Goal: Task Accomplishment & Management: Use online tool/utility

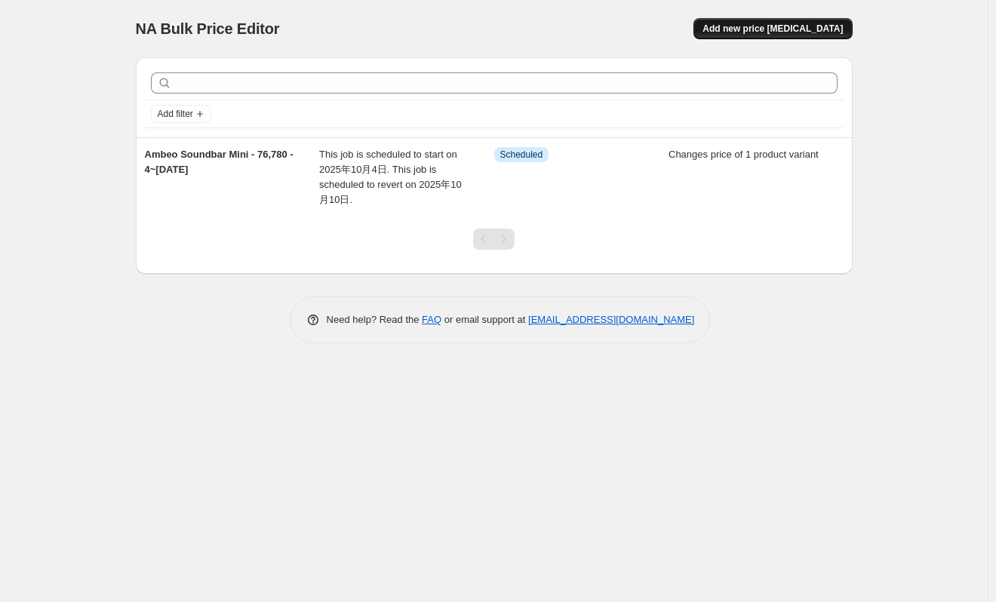
click at [827, 32] on span "Add new price [MEDICAL_DATA]" at bounding box center [772, 29] width 140 height 12
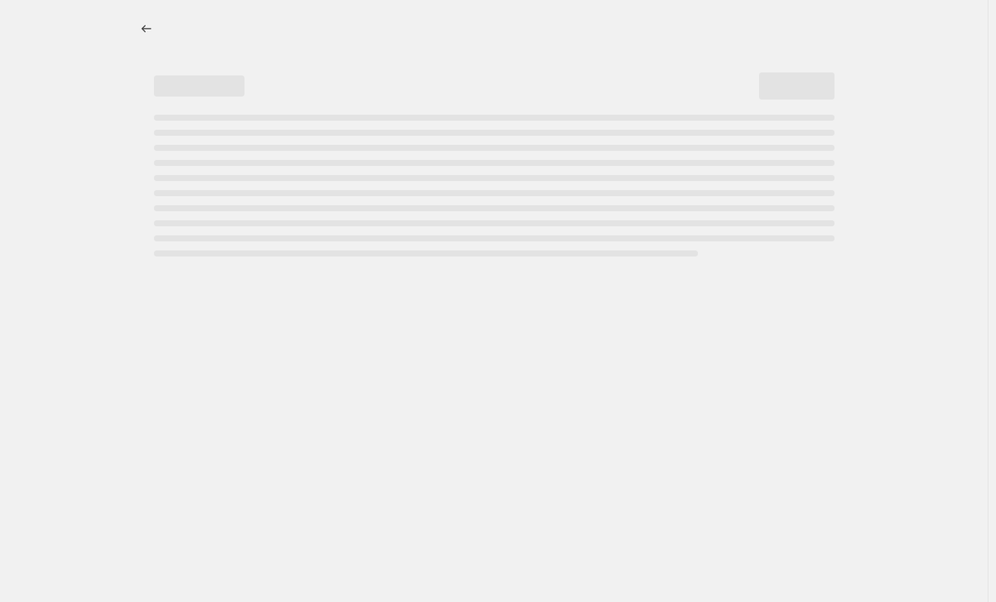
select select "percentage"
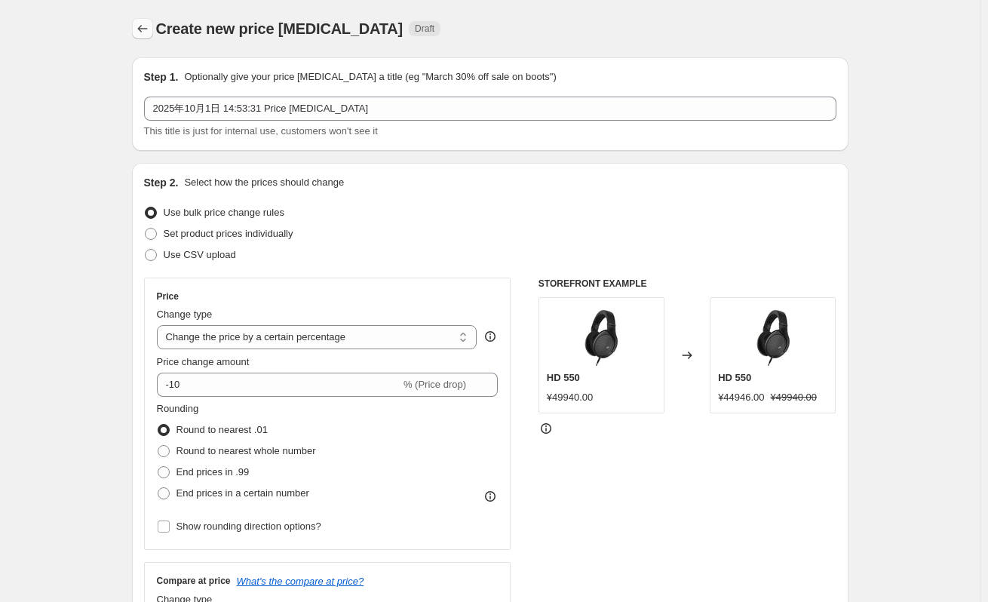
click at [140, 23] on icon "Price change jobs" at bounding box center [142, 28] width 15 height 15
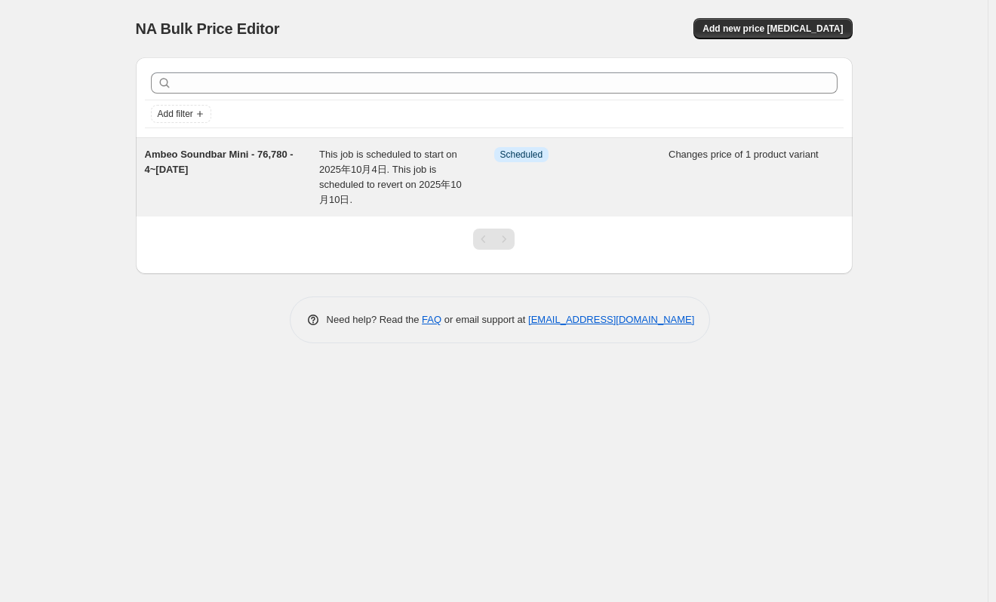
click at [358, 170] on span "This job is scheduled to start on 2025年10月4日. This job is scheduled to revert o…" at bounding box center [390, 177] width 143 height 57
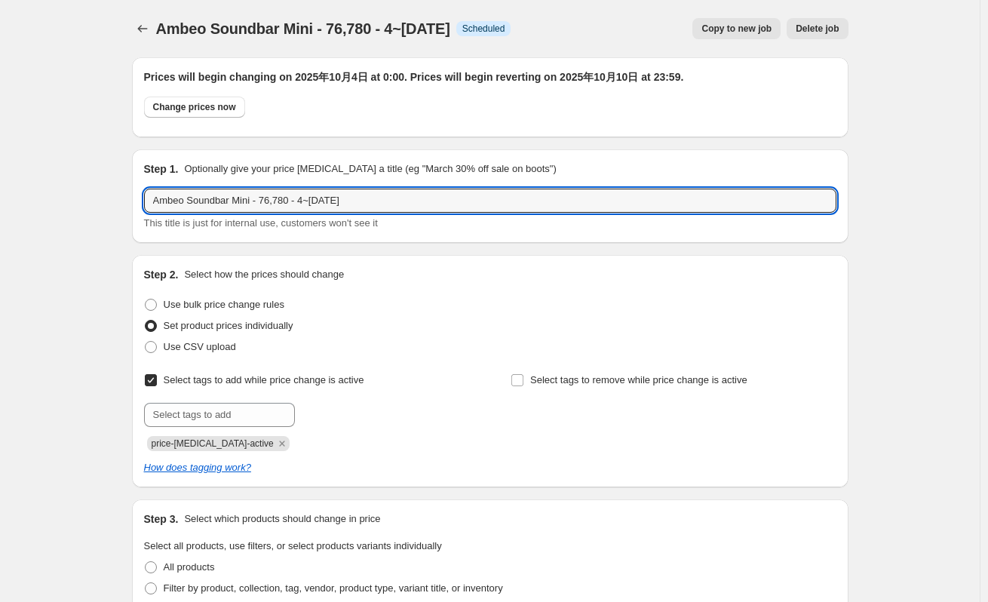
drag, startPoint x: 255, startPoint y: 200, endPoint x: 146, endPoint y: 195, distance: 108.7
click at [146, 195] on div "Step 1. Optionally give your price change job a title (eg "March 30% off sale o…" at bounding box center [490, 196] width 717 height 94
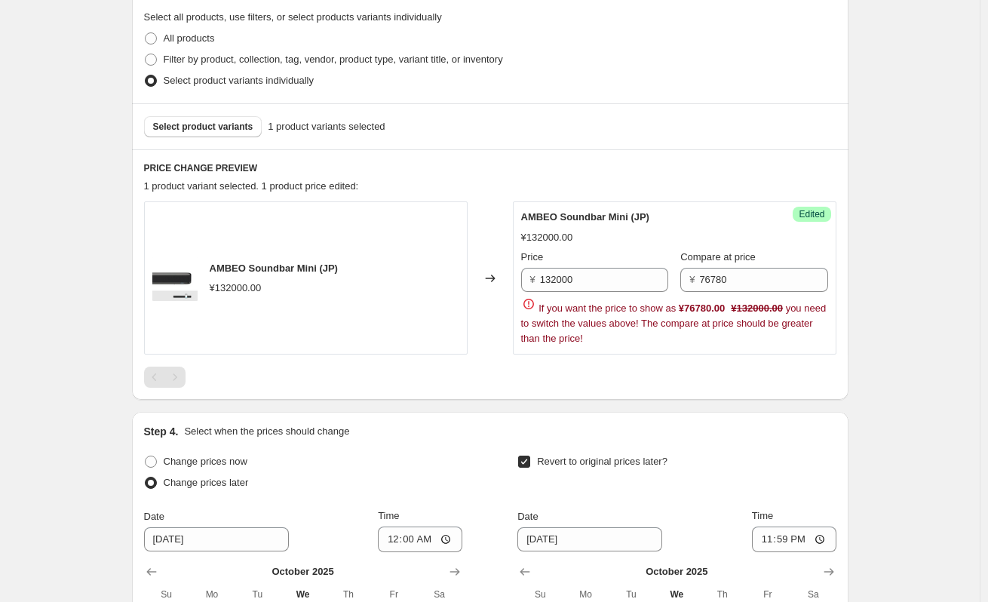
scroll to position [528, 0]
click at [581, 275] on input "132000" at bounding box center [604, 281] width 128 height 24
click at [927, 253] on div "Ambeo Soundbar Mini - 76,780 - 4~10 Oct. This page is ready Ambeo Soundbar Mini…" at bounding box center [490, 182] width 980 height 1420
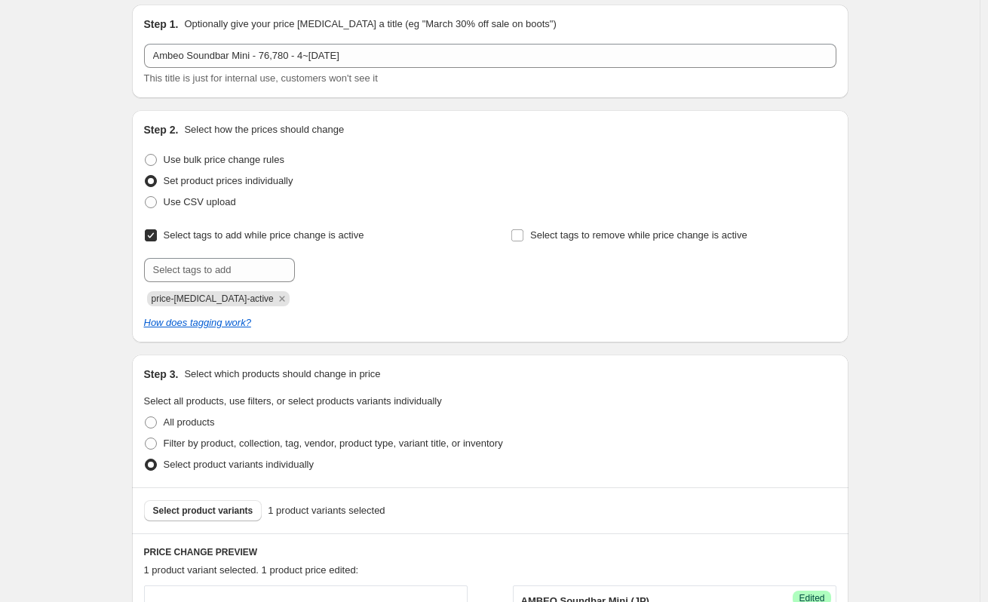
scroll to position [377, 0]
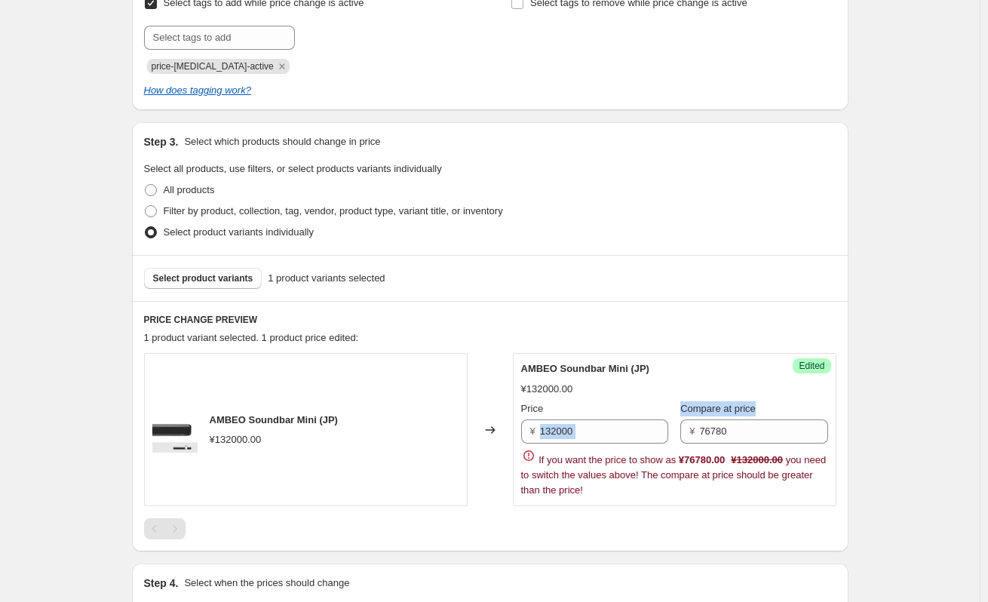
drag, startPoint x: 675, startPoint y: 408, endPoint x: 760, endPoint y: 407, distance: 85.2
click at [760, 407] on div "Price ¥ 132000 Compare at price ¥ 76780" at bounding box center [674, 422] width 307 height 42
click at [795, 415] on div "Compare at price" at bounding box center [753, 408] width 147 height 15
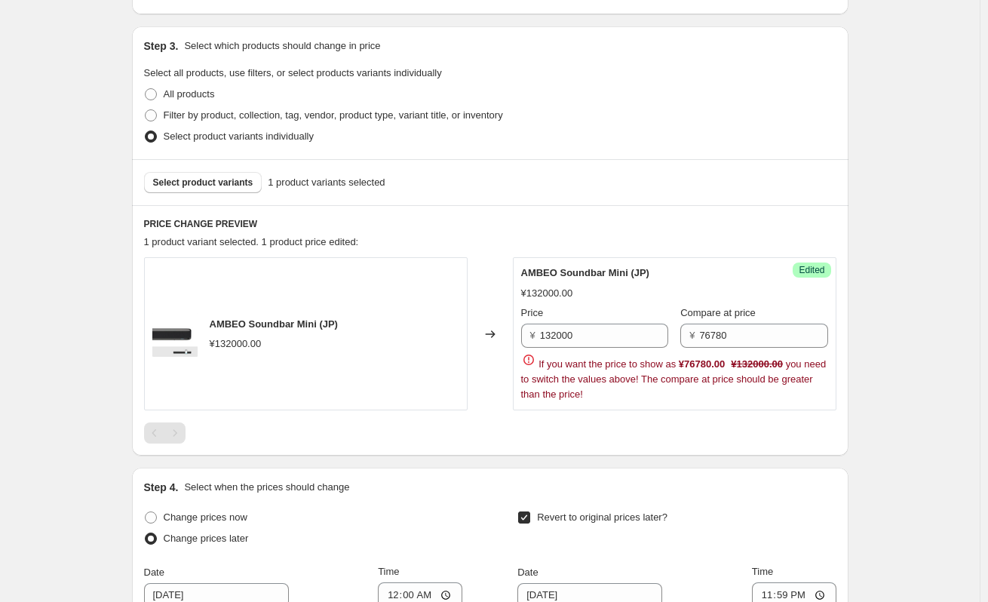
scroll to position [453, 0]
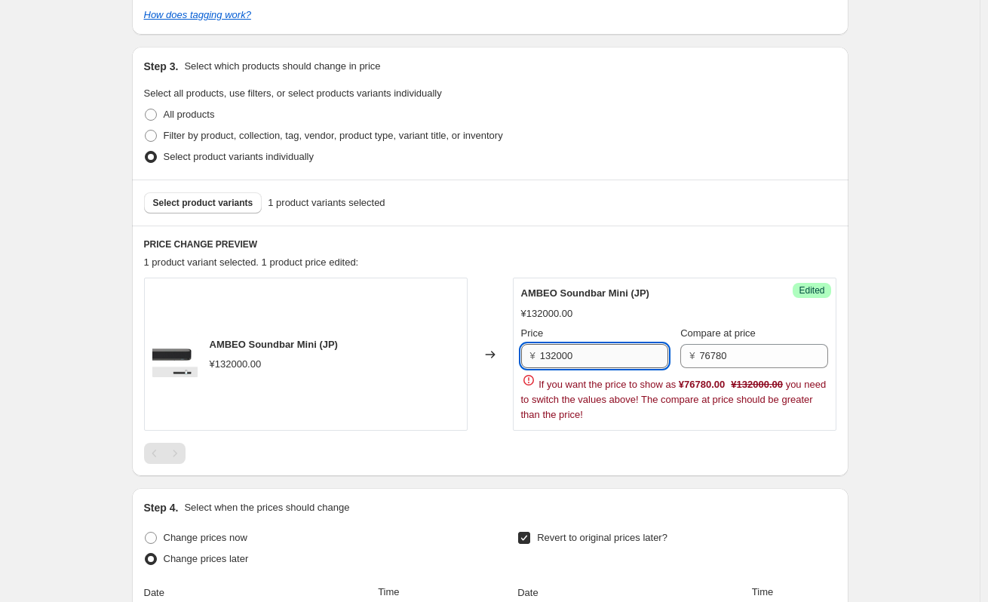
drag, startPoint x: 647, startPoint y: 354, endPoint x: 546, endPoint y: 351, distance: 101.1
click at [546, 351] on input "132000" at bounding box center [604, 356] width 128 height 24
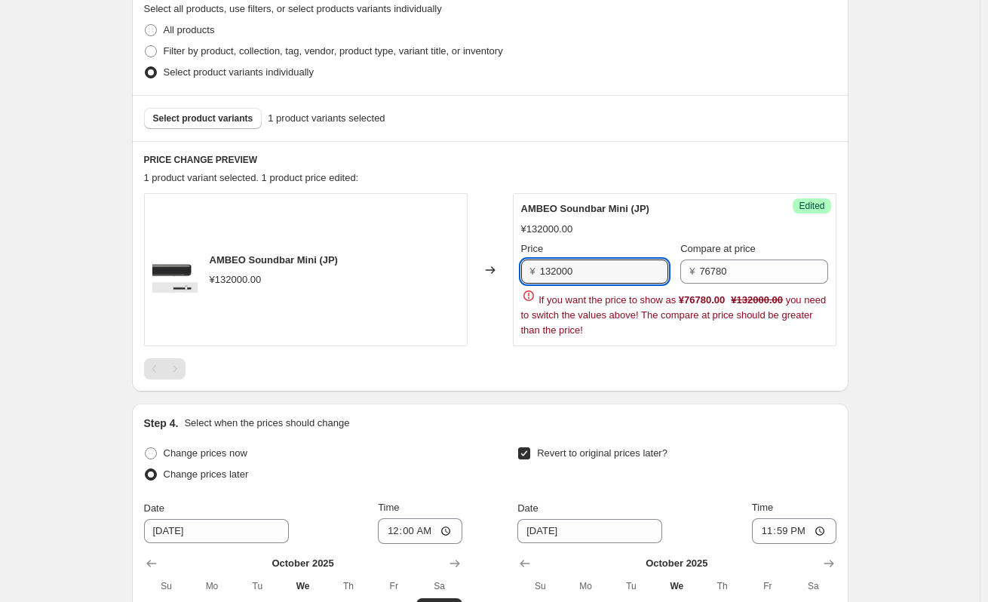
scroll to position [377, 0]
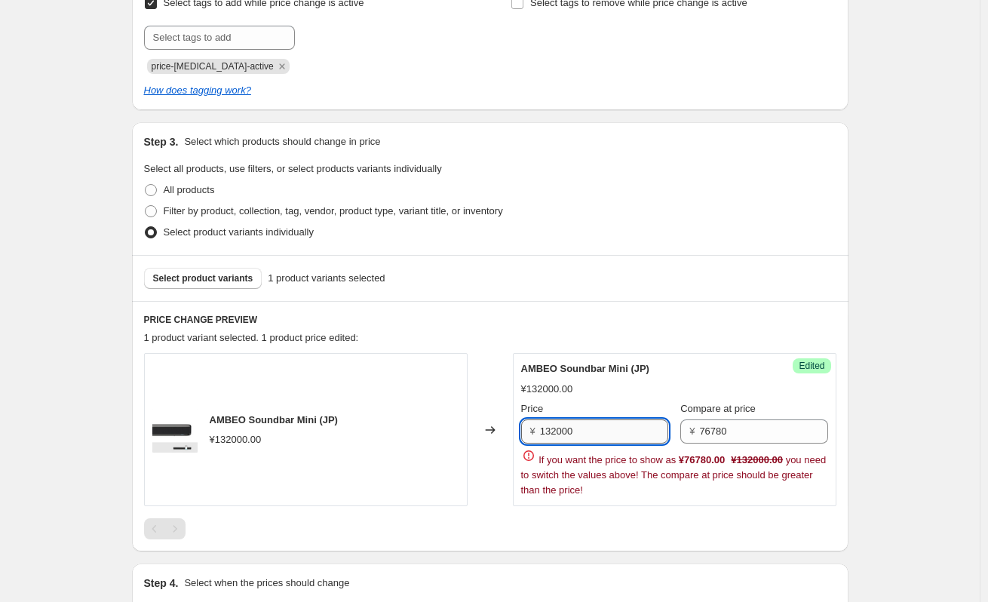
click at [601, 435] on input "132000" at bounding box center [604, 431] width 128 height 24
drag, startPoint x: 613, startPoint y: 434, endPoint x: 529, endPoint y: 437, distance: 83.8
click at [523, 437] on div "Success Edited AMBEO Soundbar Mini (JP) ¥132000.00 Price ¥ 132000 Compare at pr…" at bounding box center [675, 429] width 324 height 153
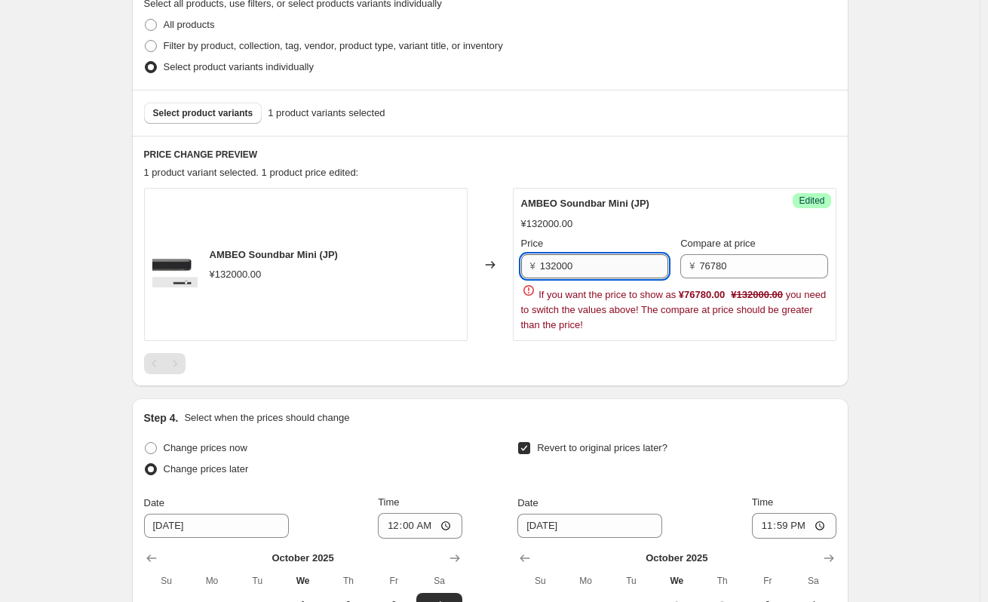
scroll to position [528, 0]
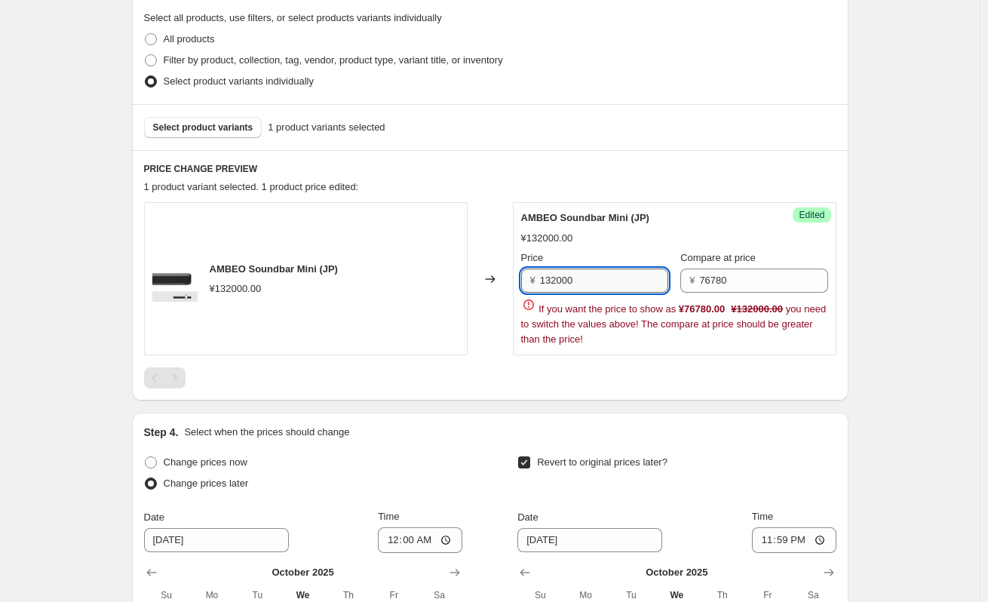
click at [582, 276] on input "132000" at bounding box center [604, 281] width 128 height 24
drag, startPoint x: 618, startPoint y: 278, endPoint x: 500, endPoint y: 285, distance: 117.9
click at [500, 285] on div "AMBEO Soundbar Mini (JP) ¥132000.00 Changed to Success Edited AMBEO Soundbar Mi…" at bounding box center [490, 278] width 692 height 153
click at [619, 277] on input "132000" at bounding box center [604, 281] width 128 height 24
drag, startPoint x: 517, startPoint y: 279, endPoint x: 501, endPoint y: 281, distance: 15.9
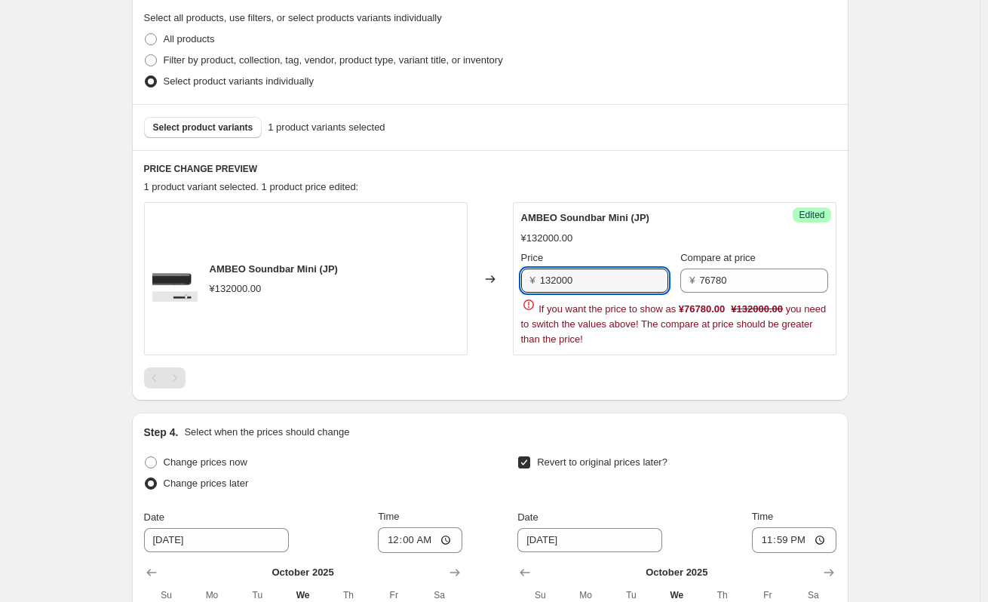
click at [501, 281] on div "AMBEO Soundbar Mini (JP) ¥132000.00 Changed to Success Edited AMBEO Soundbar Mi…" at bounding box center [490, 278] width 692 height 153
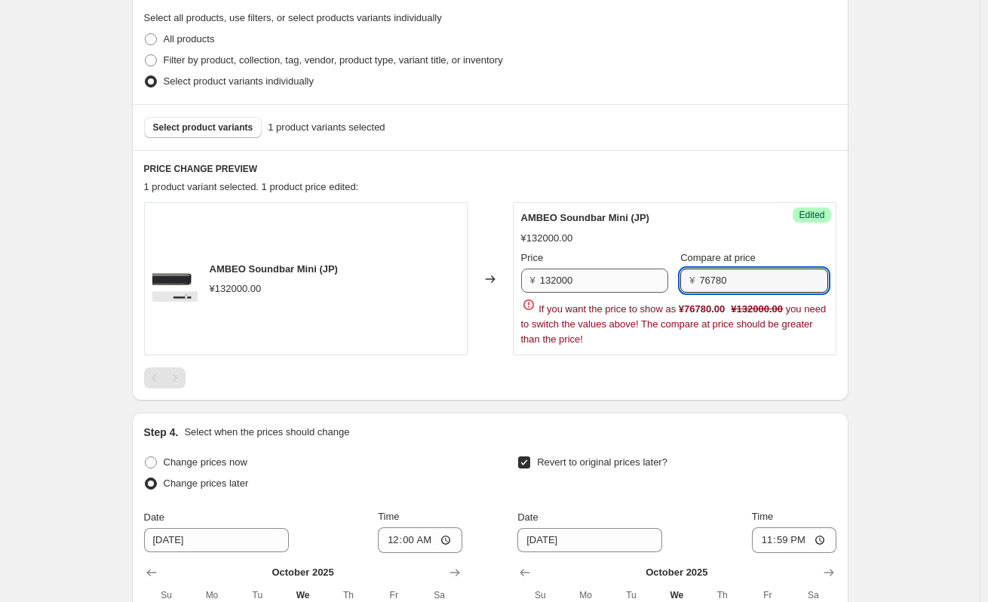
drag, startPoint x: 766, startPoint y: 274, endPoint x: 668, endPoint y: 284, distance: 98.6
click at [668, 284] on div "Price ¥ 132000 Compare at price ¥ 76780" at bounding box center [674, 271] width 307 height 42
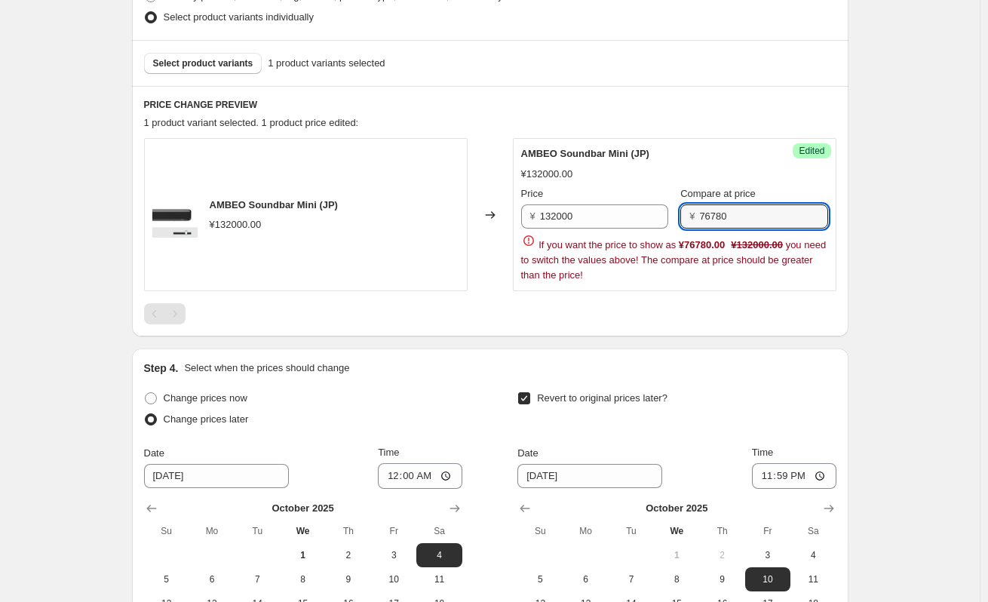
scroll to position [591, 0]
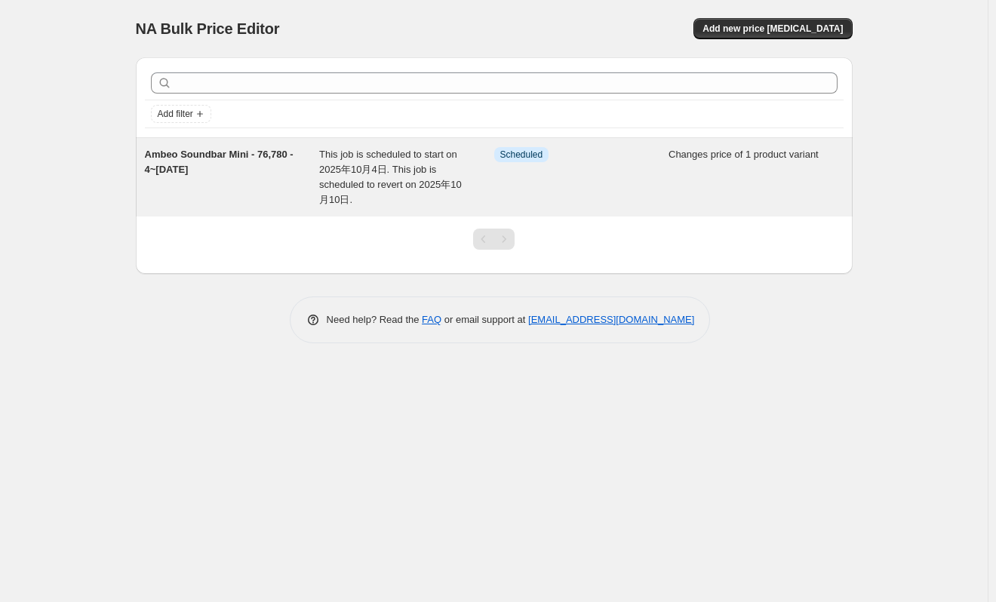
click at [180, 155] on span "Ambeo Soundbar Mini - 76,780 - 4~[DATE]" at bounding box center [219, 162] width 149 height 26
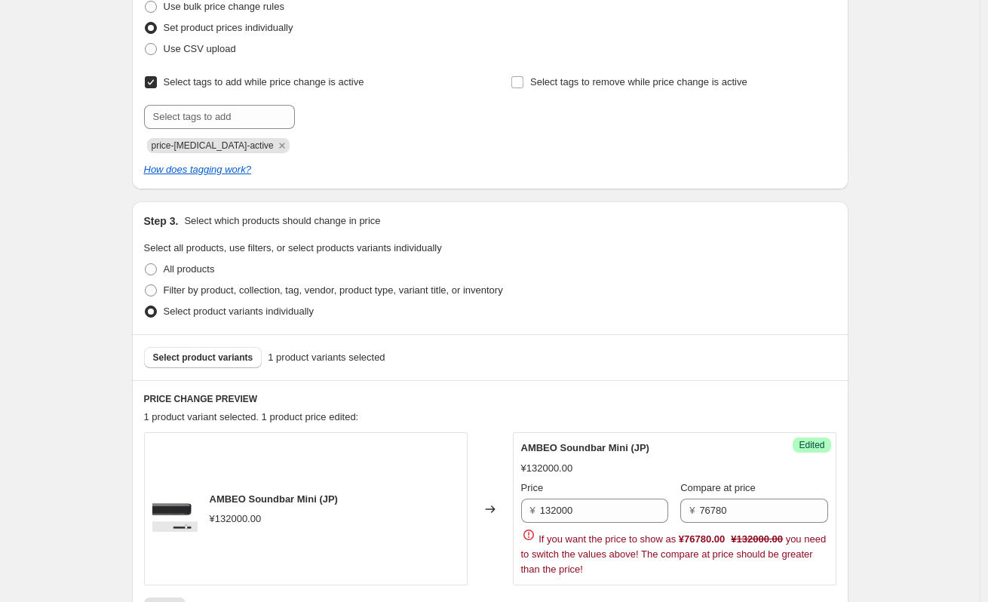
scroll to position [453, 0]
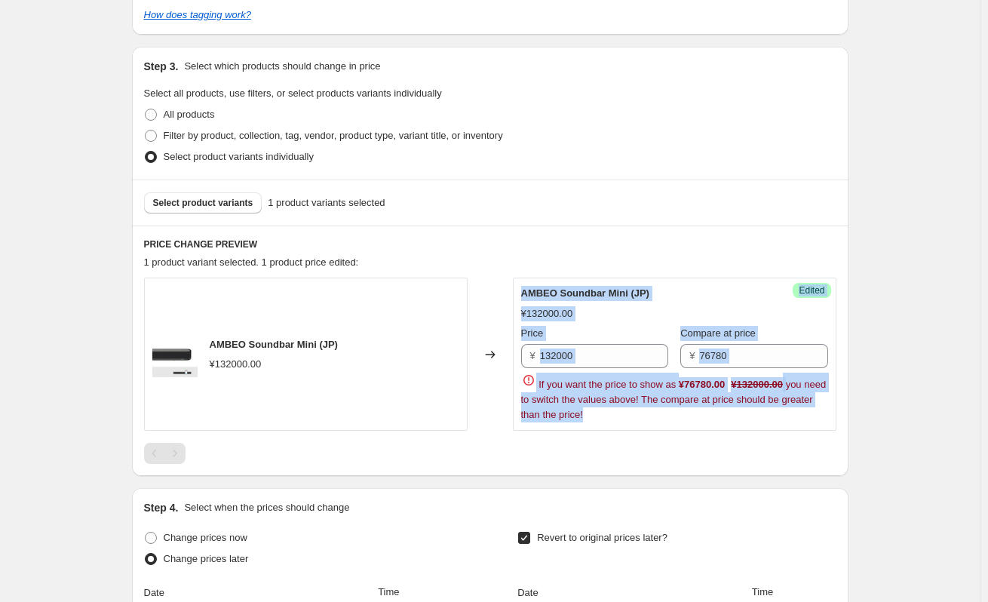
drag, startPoint x: 635, startPoint y: 413, endPoint x: 515, endPoint y: 381, distance: 124.0
click at [515, 381] on div "AMBEO Soundbar Mini (JP) ¥132000.00 Changed to Success Edited AMBEO Soundbar Mi…" at bounding box center [490, 354] width 692 height 153
click at [668, 414] on div "If you want the price to show as ¥76780.00 ¥132000.00 you need to switch the va…" at bounding box center [674, 398] width 307 height 50
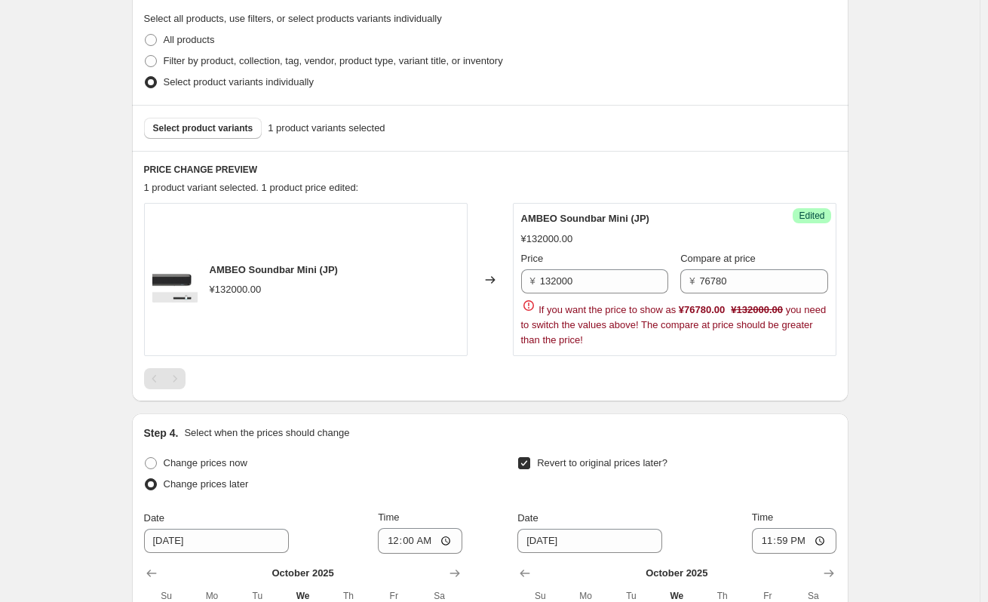
scroll to position [528, 0]
drag, startPoint x: 744, startPoint y: 284, endPoint x: 678, endPoint y: 293, distance: 67.1
click at [680, 290] on div "Price ¥ 132000 Compare at price ¥ 76780" at bounding box center [674, 271] width 307 height 42
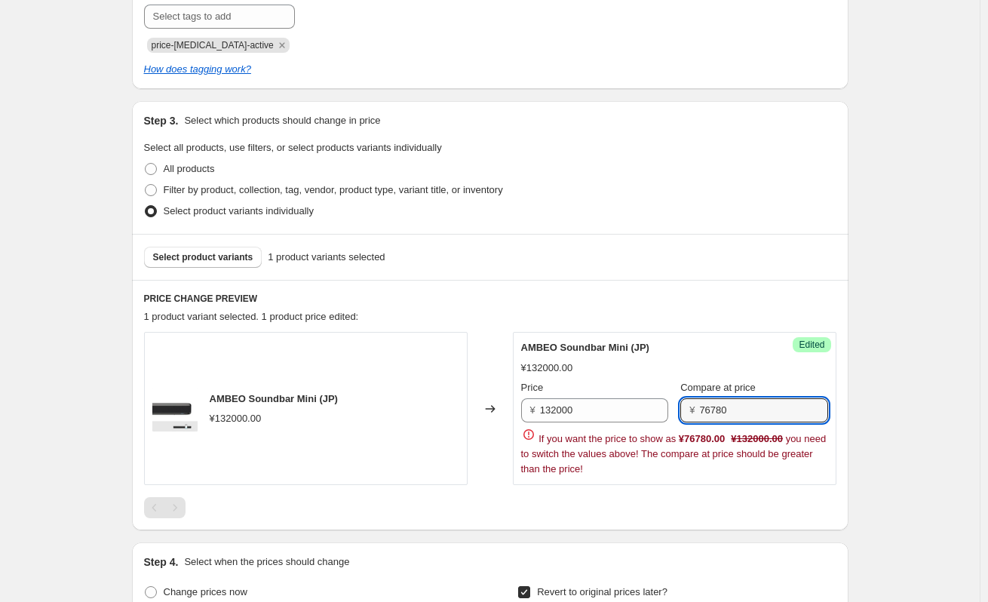
scroll to position [365, 0]
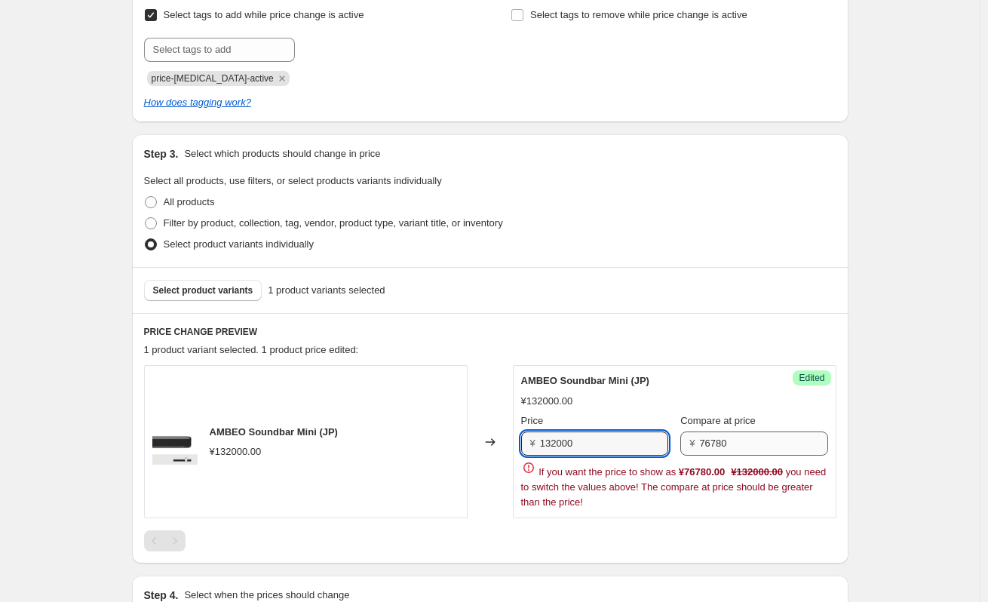
drag, startPoint x: 587, startPoint y: 450, endPoint x: 773, endPoint y: 440, distance: 186.6
click at [526, 450] on div "¥ 132000" at bounding box center [594, 443] width 147 height 24
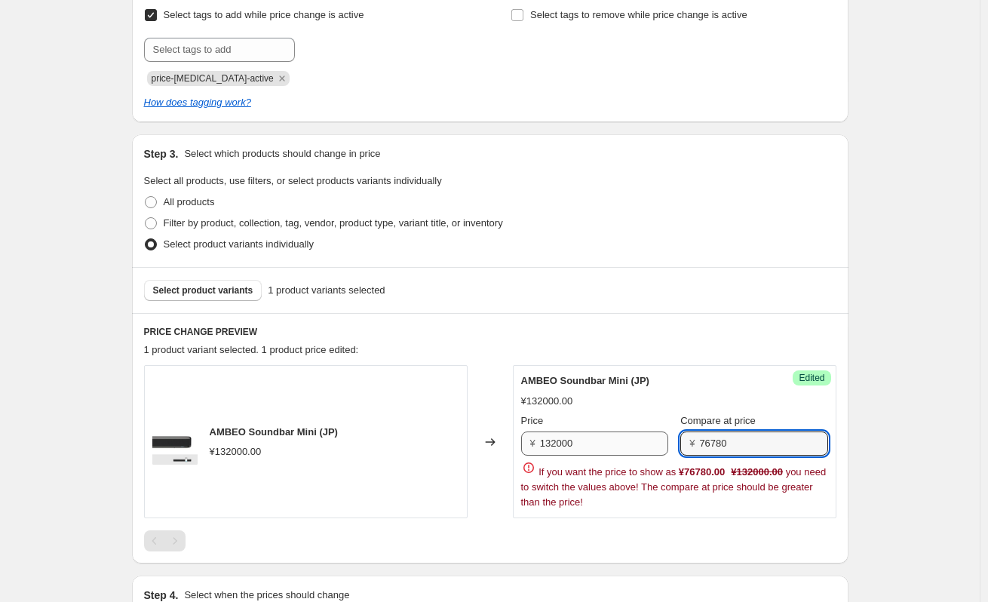
drag, startPoint x: 783, startPoint y: 443, endPoint x: 594, endPoint y: 440, distance: 188.6
click at [594, 440] on div "Price ¥ 132000 Compare at price ¥ 76780" at bounding box center [674, 434] width 307 height 42
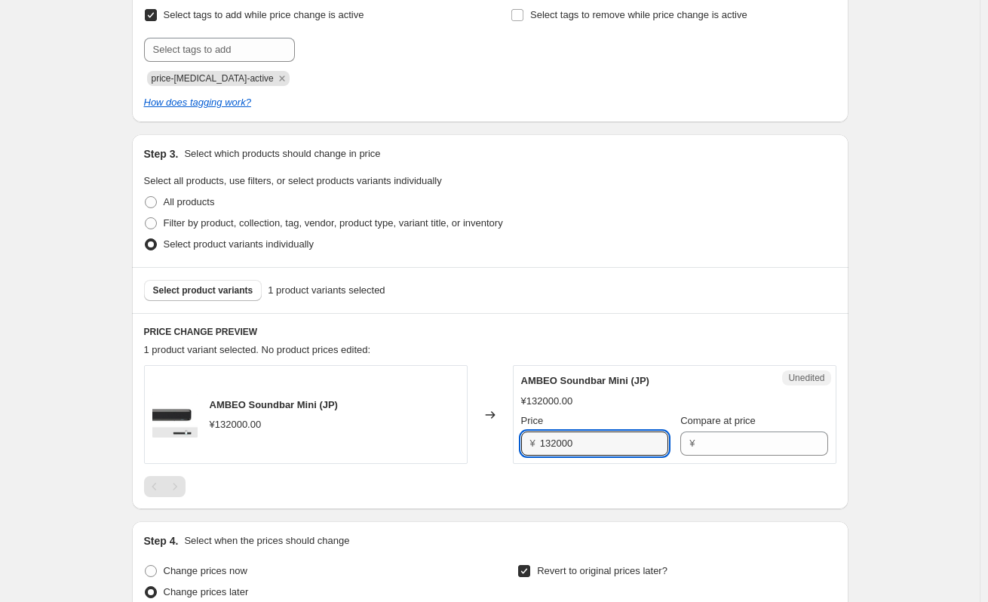
drag, startPoint x: 599, startPoint y: 439, endPoint x: 443, endPoint y: 442, distance: 156.2
click at [446, 442] on div "AMBEO Soundbar Mini (JP) ¥132000.00 Changed to Unedited AMBEO Soundbar Mini (JP…" at bounding box center [490, 414] width 692 height 99
paste input "7678"
type input "76780"
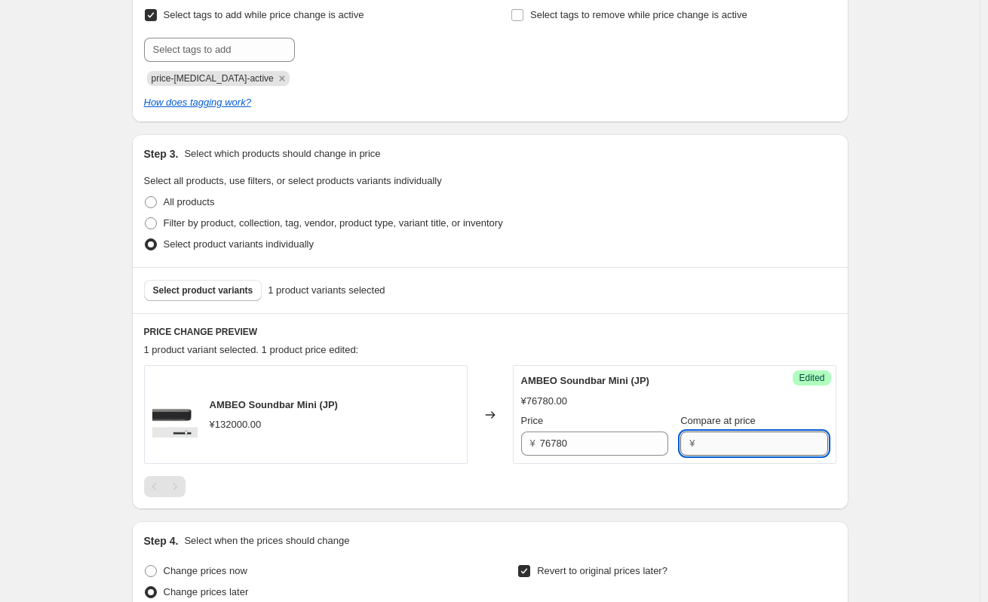
click at [710, 447] on input "Compare at price" at bounding box center [763, 443] width 128 height 24
type input "132000"
click at [970, 390] on div "Ambeo Soundbar Mini - 76,780 - 4~[DATE] This page is ready Ambeo Soundbar Mini …" at bounding box center [490, 318] width 980 height 1366
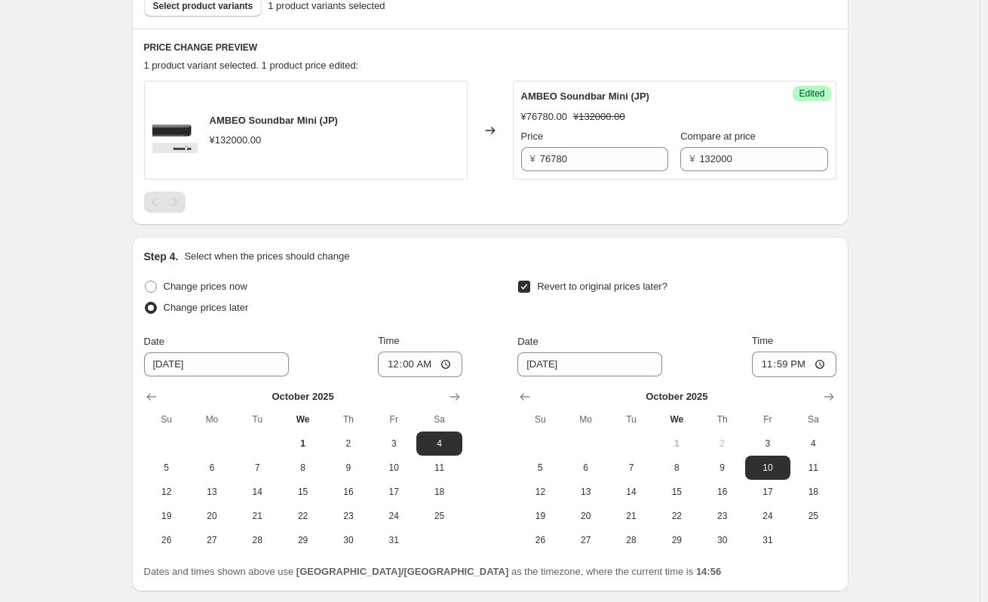
scroll to position [764, 0]
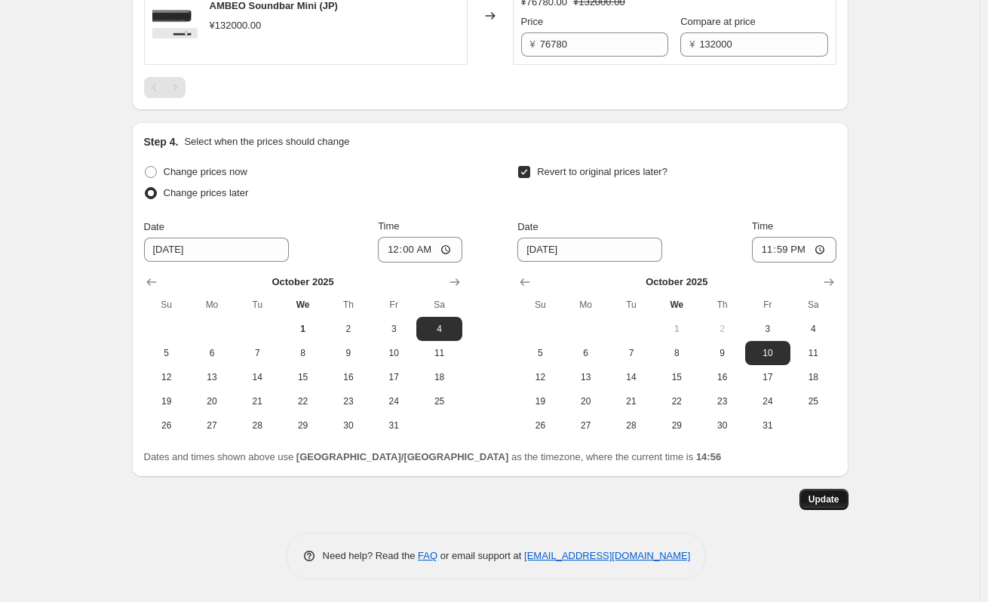
click at [815, 496] on span "Update" at bounding box center [824, 499] width 31 height 12
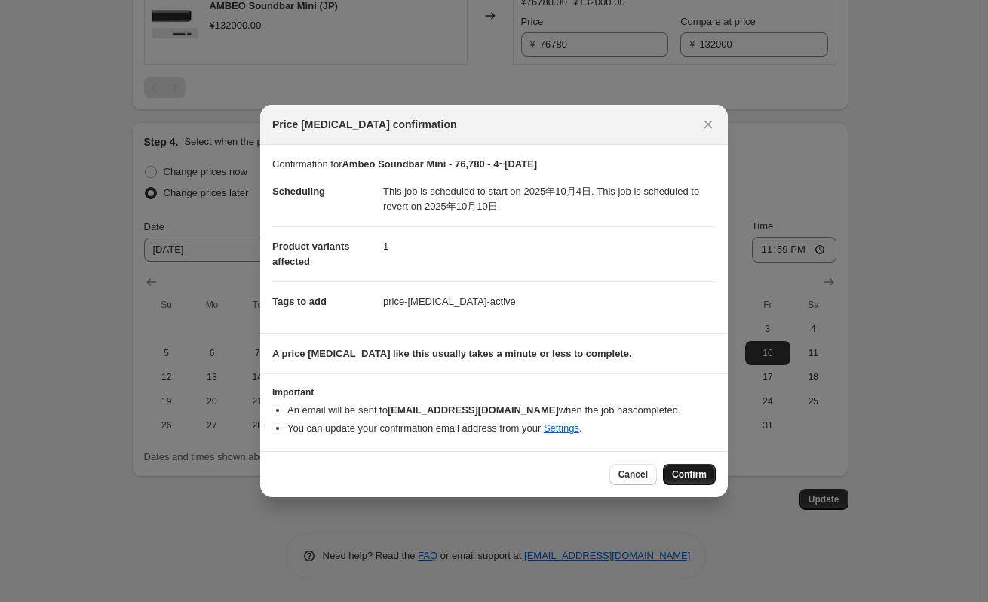
click at [695, 467] on button "Confirm" at bounding box center [689, 474] width 53 height 21
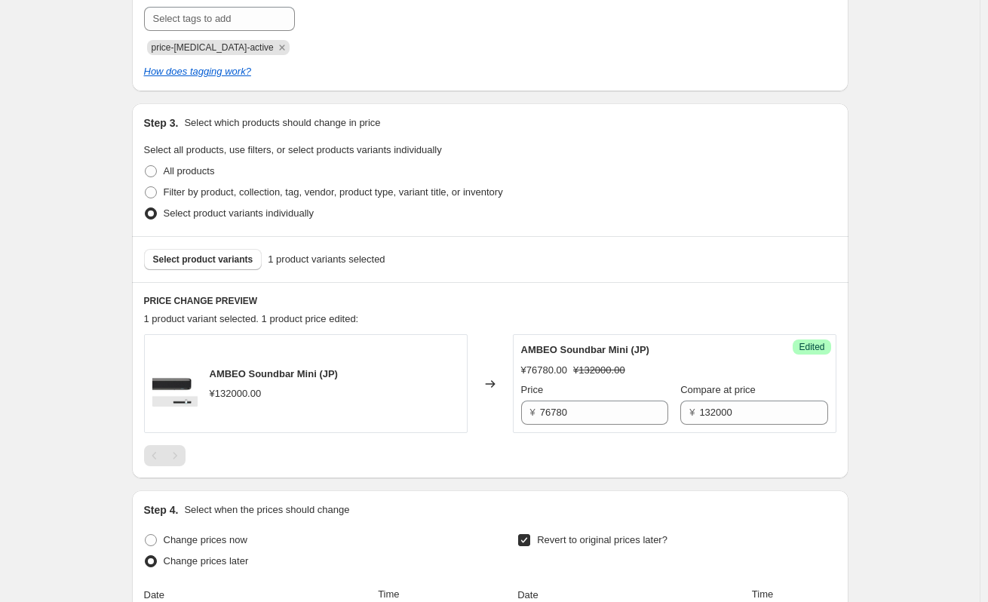
scroll to position [764, 0]
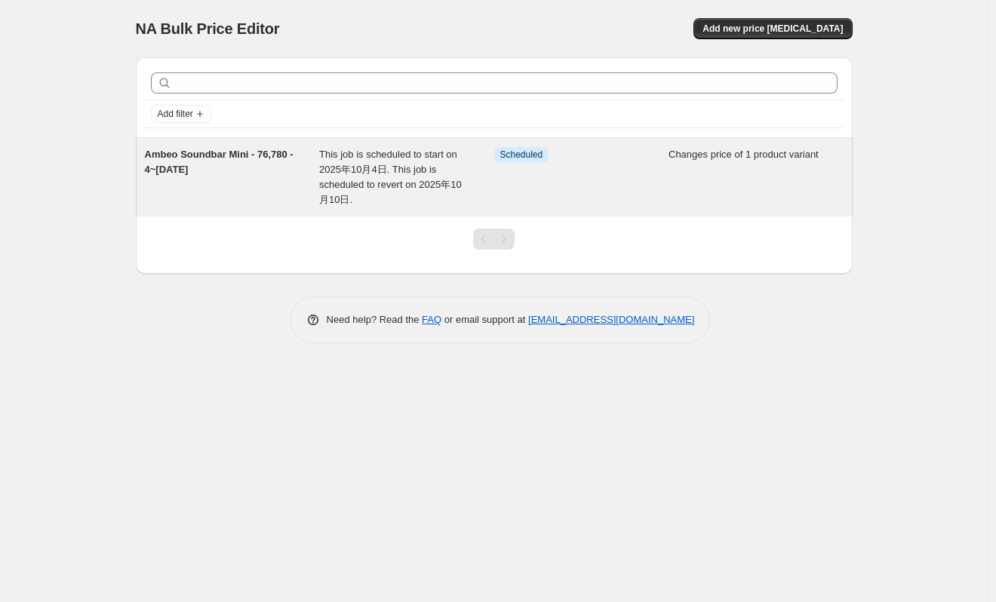
click at [340, 194] on span "This job is scheduled to start on 2025年10月4日. This job is scheduled to revert o…" at bounding box center [390, 177] width 143 height 57
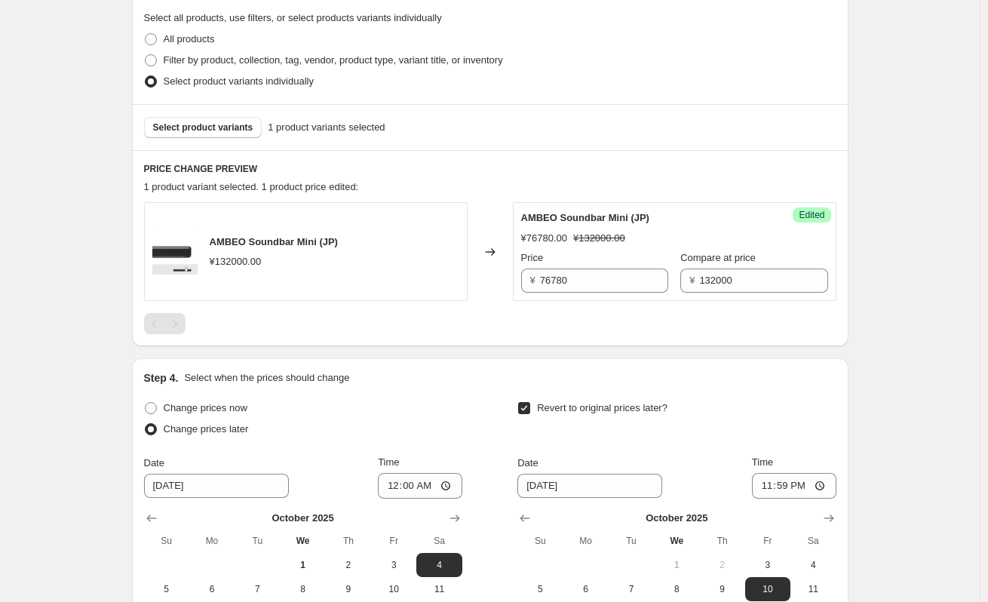
scroll to position [764, 0]
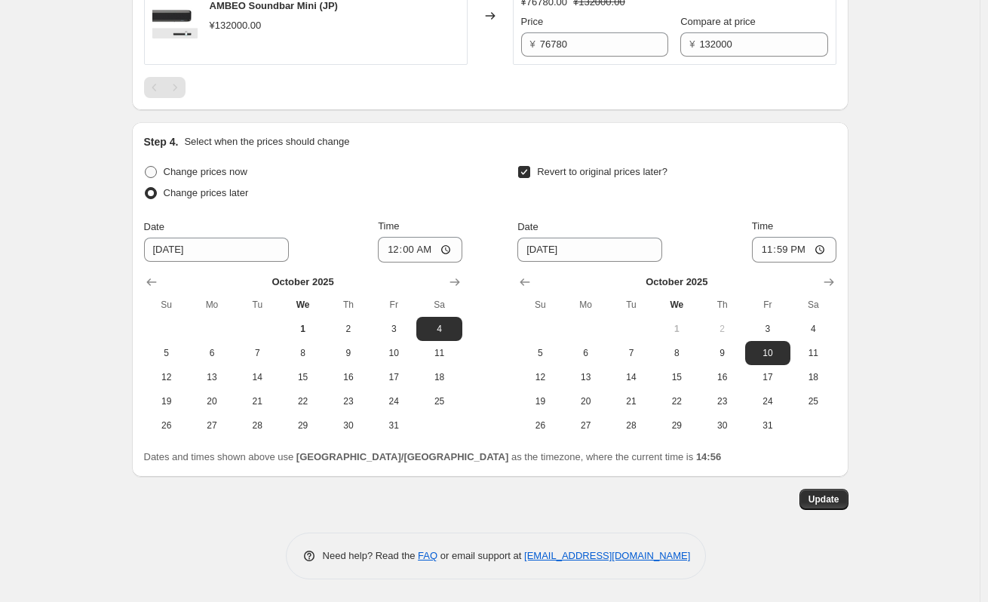
click at [241, 175] on span "Change prices now" at bounding box center [206, 171] width 84 height 11
click at [146, 167] on input "Change prices now" at bounding box center [145, 166] width 1 height 1
radio input "true"
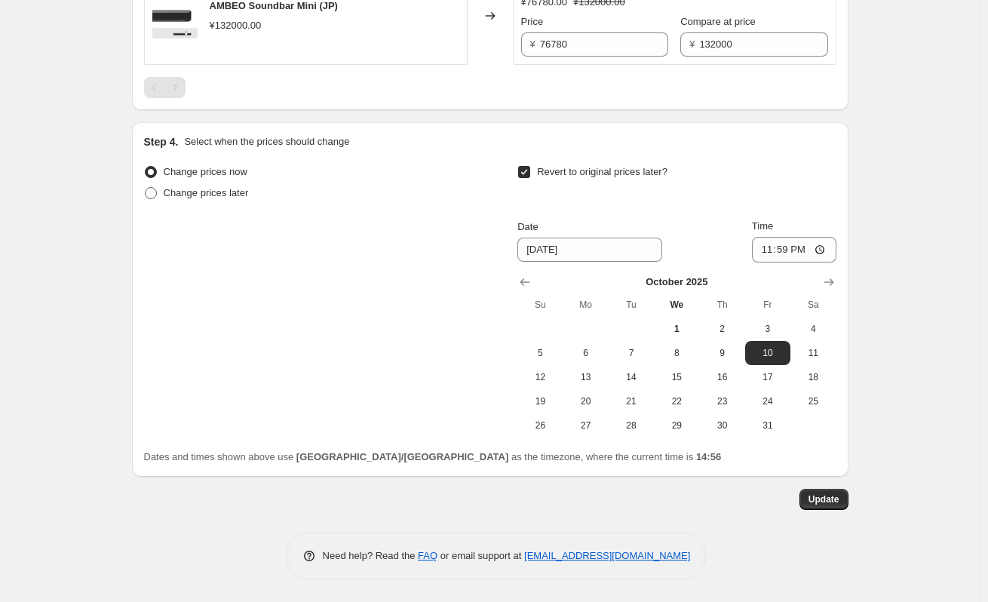
click at [222, 197] on span "Change prices later" at bounding box center [206, 192] width 85 height 11
click at [146, 188] on input "Change prices later" at bounding box center [145, 187] width 1 height 1
radio input "true"
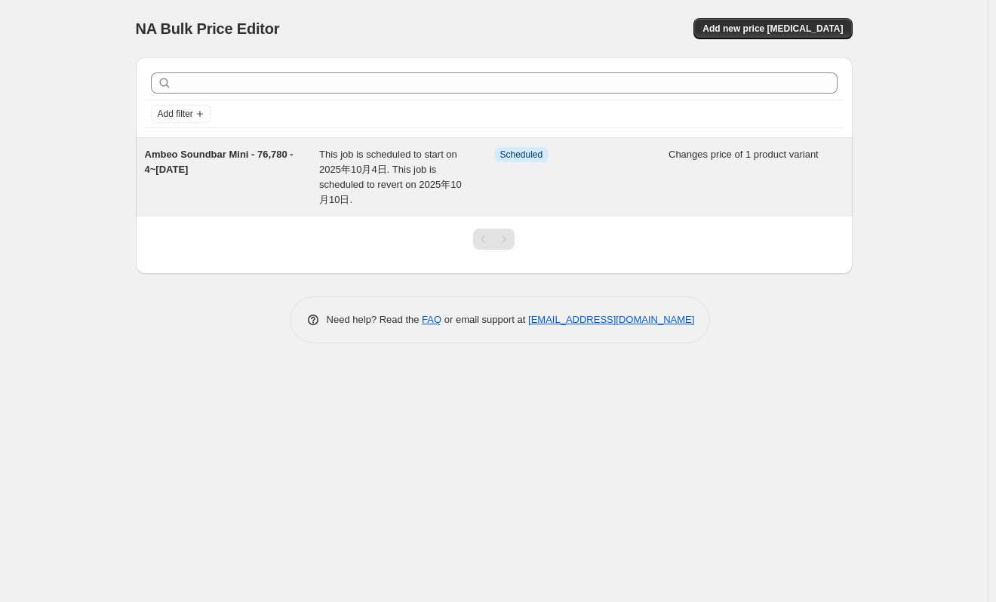
click at [238, 158] on span "Ambeo Soundbar Mini - 76,780 - 4~[DATE]" at bounding box center [219, 162] width 149 height 26
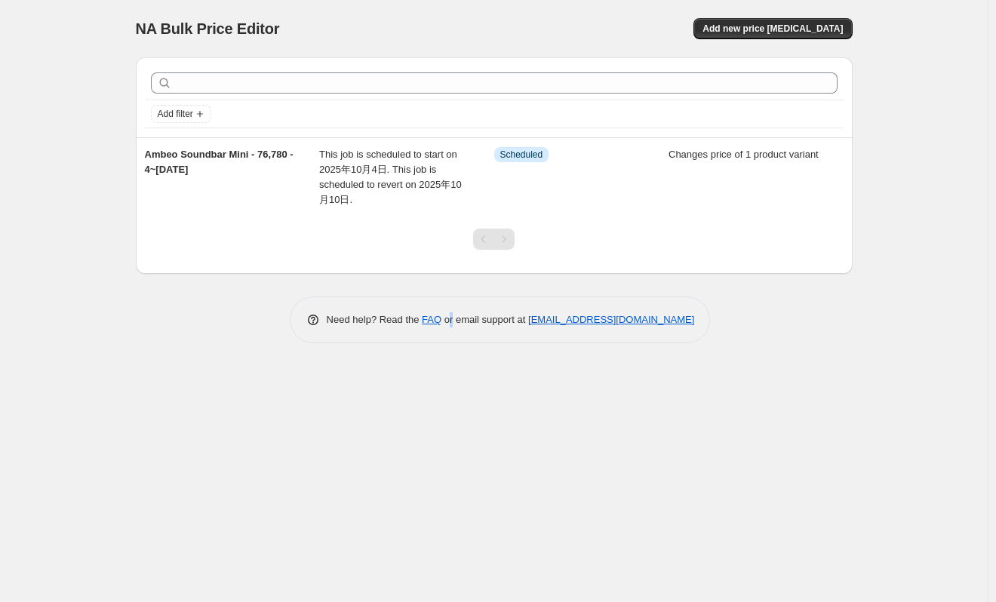
drag, startPoint x: 450, startPoint y: 411, endPoint x: 447, endPoint y: 422, distance: 11.7
click at [450, 416] on div "NA Bulk Price Editor. This page is ready NA Bulk Price Editor Add new price [ME…" at bounding box center [493, 301] width 987 height 602
click at [136, 35] on span "NA Bulk Price Editor" at bounding box center [208, 28] width 144 height 17
drag, startPoint x: 137, startPoint y: 32, endPoint x: 298, endPoint y: 31, distance: 161.4
click at [299, 29] on div "NA Bulk Price Editor" at bounding box center [308, 28] width 345 height 21
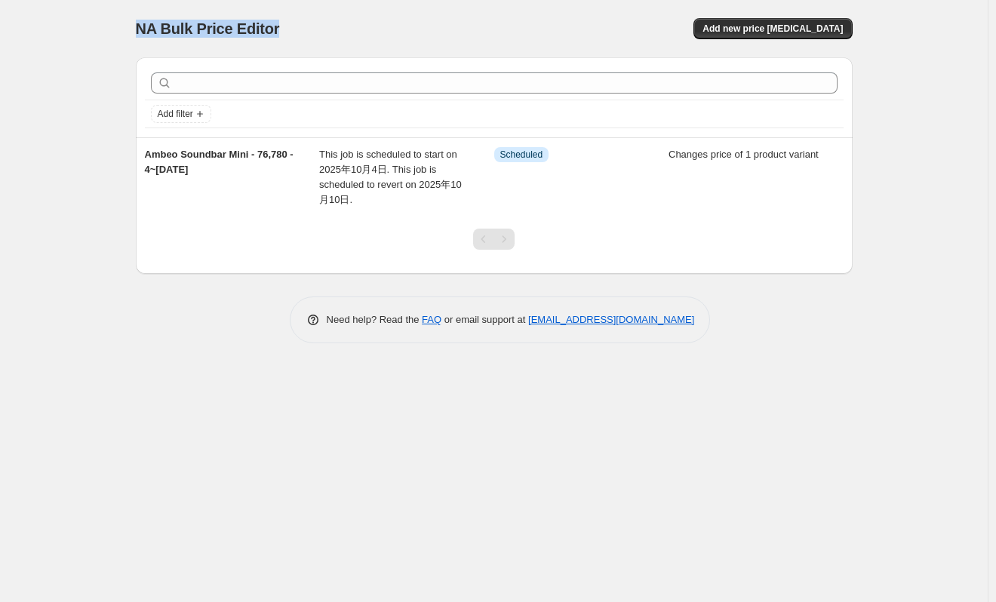
copy span "NA Bulk Price Editor"
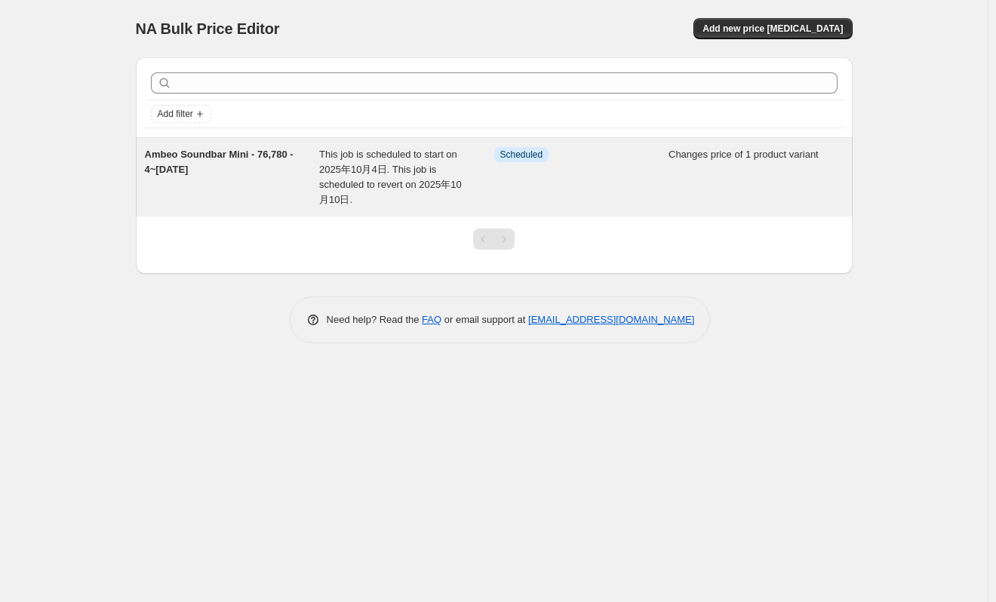
drag, startPoint x: 369, startPoint y: 161, endPoint x: 314, endPoint y: 161, distance: 55.1
click at [314, 161] on div "Ambeo Soundbar Mini - 76,780 - 4~[DATE]" at bounding box center [232, 177] width 175 height 60
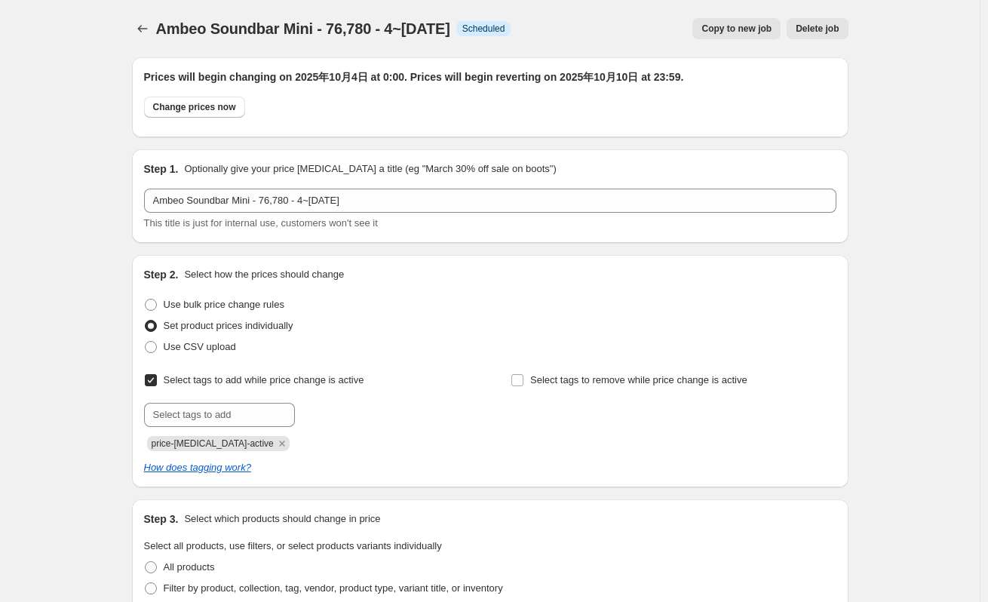
click at [745, 29] on span "Copy to new job" at bounding box center [736, 29] width 70 height 12
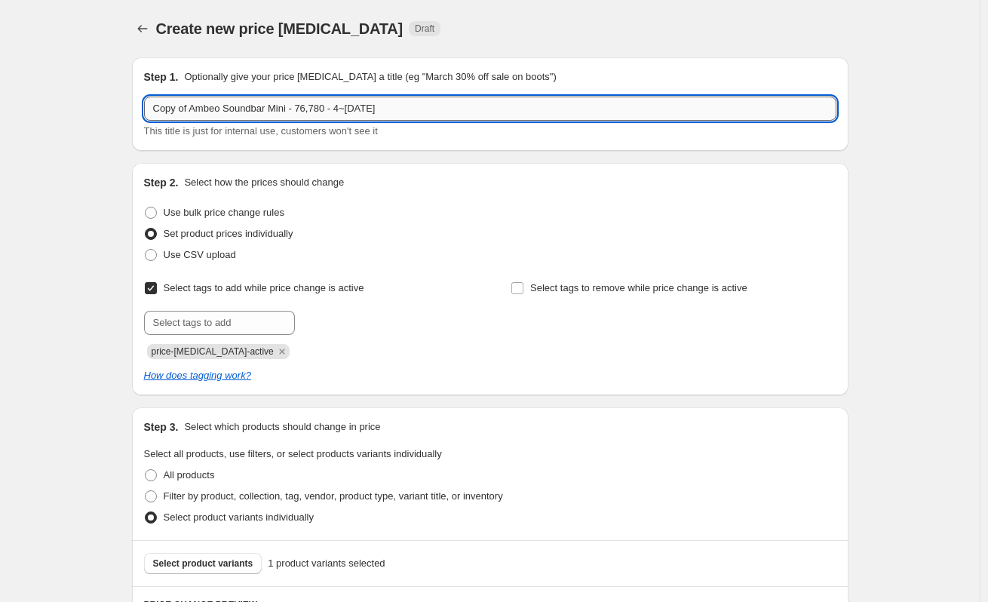
click at [179, 108] on input "Copy of Ambeo Soundbar Mini - 76,780 - 4~10 Oct" at bounding box center [490, 109] width 692 height 24
drag, startPoint x: 406, startPoint y: 108, endPoint x: -177, endPoint y: 106, distance: 583.0
click at [0, 106] on html "Home Settings Plans Skip to content Create new price change job. This page is r…" at bounding box center [494, 301] width 988 height 602
type input "TEST_CMJ"
click at [81, 208] on div "Create new price change job. This page is ready Create new price change job Dra…" at bounding box center [490, 508] width 980 height 1016
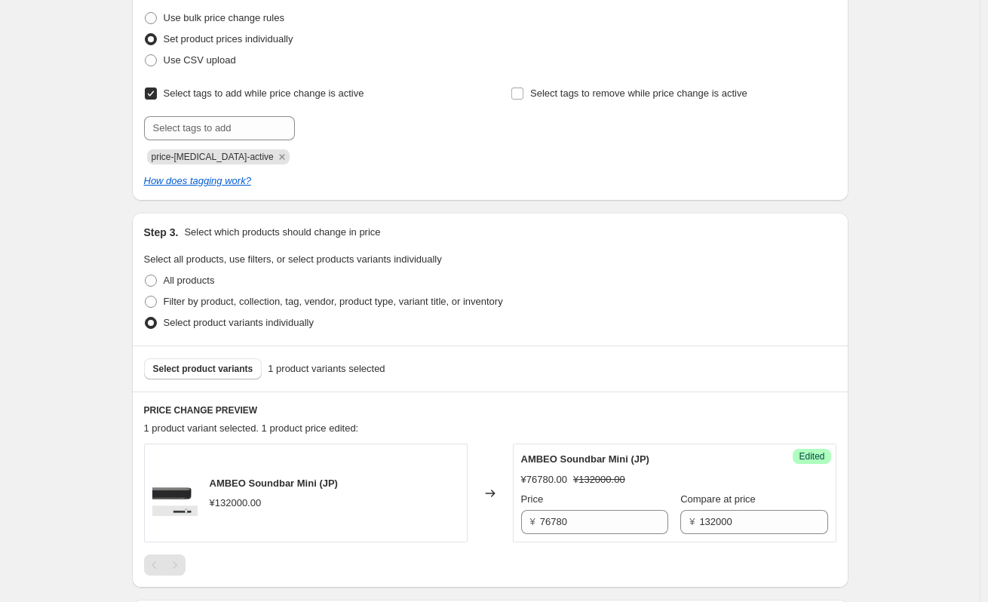
scroll to position [226, 0]
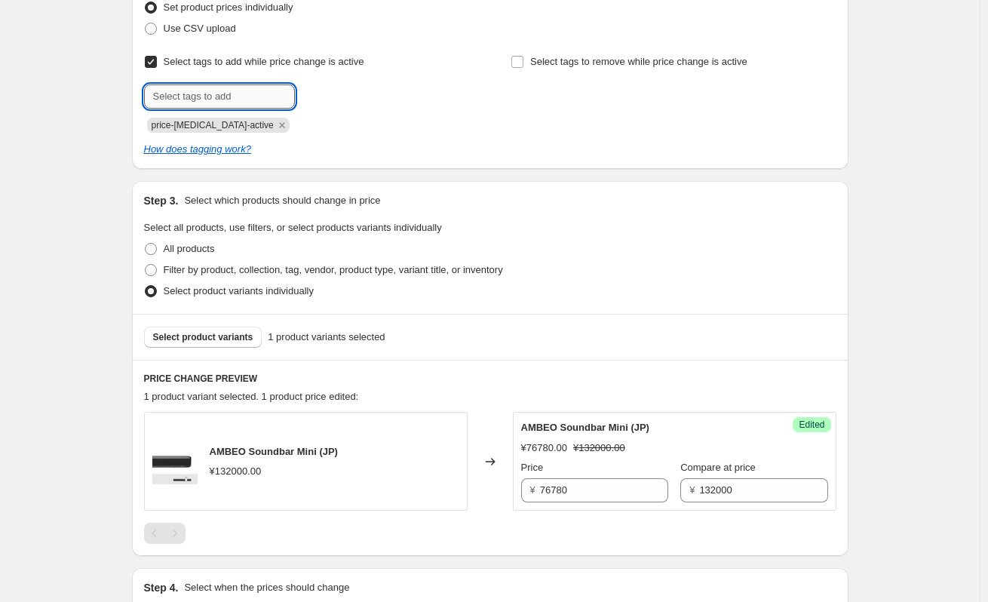
click at [165, 97] on input "text" at bounding box center [219, 96] width 151 height 24
click at [94, 104] on div "Create new price change job. This page is ready Create new price change job Dra…" at bounding box center [490, 282] width 980 height 1016
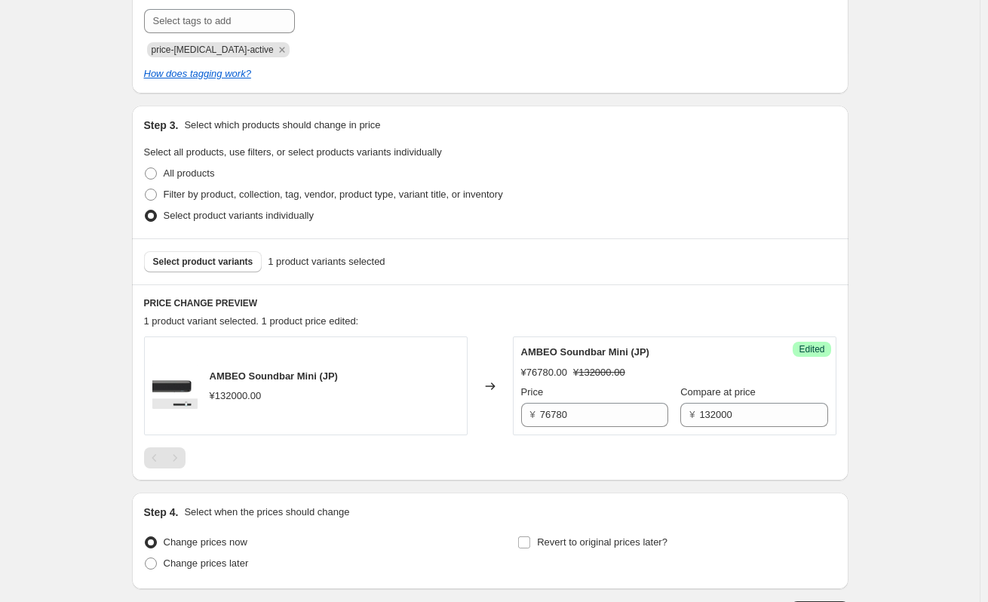
scroll to position [377, 0]
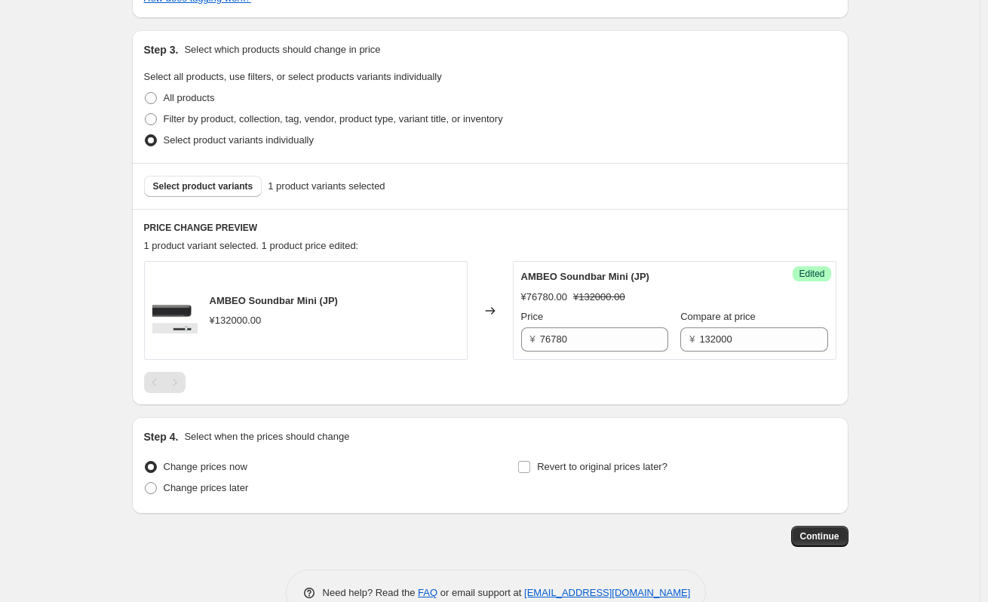
click at [189, 175] on div "Select product variants 1 product variants selected" at bounding box center [490, 186] width 717 height 46
click at [186, 186] on span "Select product variants" at bounding box center [203, 186] width 100 height 12
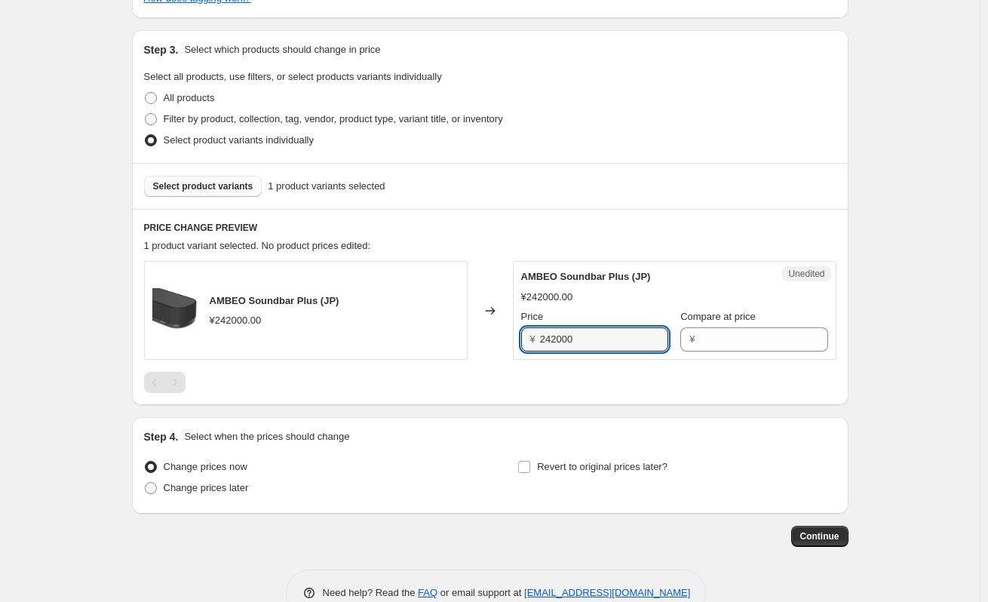
drag, startPoint x: 586, startPoint y: 339, endPoint x: 340, endPoint y: 344, distance: 245.9
click at [344, 344] on div "AMBEO Soundbar Plus (JP) ¥242000.00 Changed to Unedited AMBEO Soundbar Plus (JP…" at bounding box center [490, 310] width 692 height 99
paste input "162,8"
drag, startPoint x: 526, startPoint y: 296, endPoint x: 537, endPoint y: 296, distance: 11.3
click at [537, 296] on div "¥242000.00" at bounding box center [547, 297] width 52 height 15
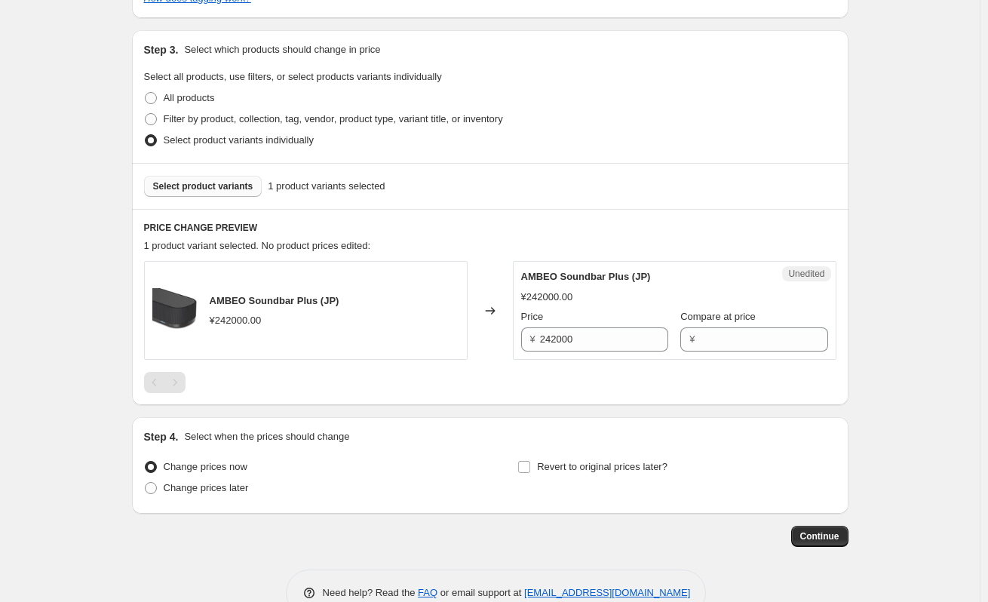
click at [545, 297] on div "¥242000.00" at bounding box center [547, 297] width 52 height 15
drag, startPoint x: 560, startPoint y: 299, endPoint x: 536, endPoint y: 300, distance: 24.9
click at [532, 300] on div "¥242000.00" at bounding box center [547, 297] width 52 height 15
click at [617, 340] on input "242000" at bounding box center [604, 339] width 128 height 24
drag, startPoint x: 617, startPoint y: 340, endPoint x: 508, endPoint y: 339, distance: 108.6
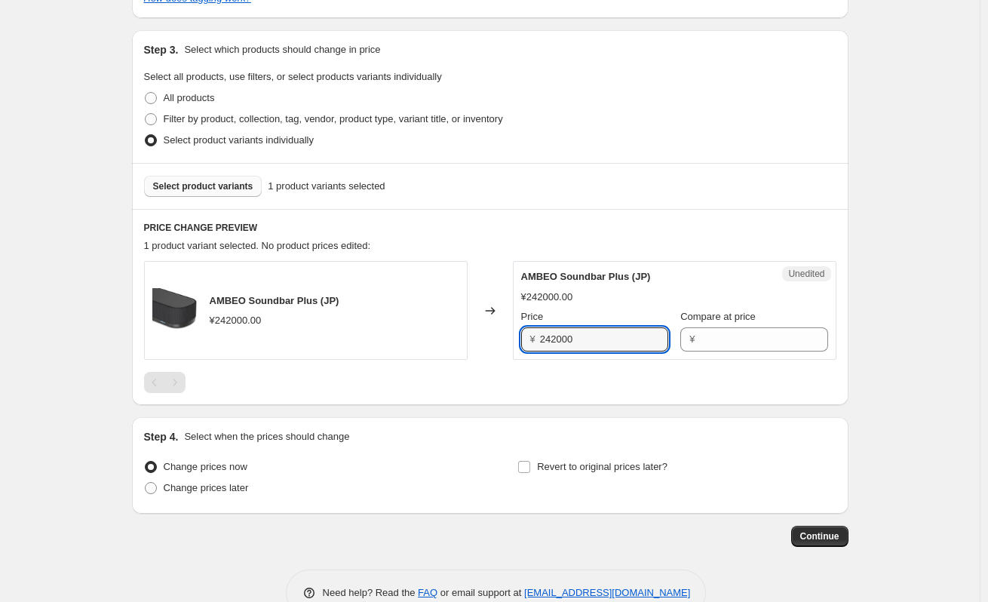
click at [509, 339] on div "AMBEO Soundbar Plus (JP) ¥242000.00 Changed to Unedited AMBEO Soundbar Plus (JP…" at bounding box center [490, 310] width 692 height 99
paste input "162,8"
type input "242000"
click at [720, 335] on input "Compare at price" at bounding box center [763, 339] width 128 height 24
click at [609, 344] on input "242000" at bounding box center [604, 339] width 128 height 24
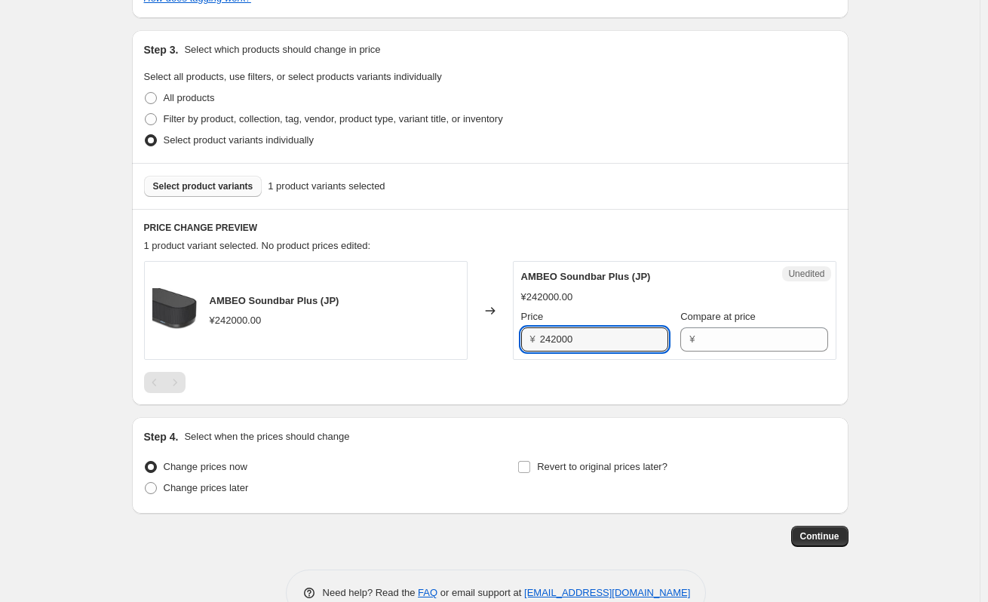
drag, startPoint x: 631, startPoint y: 346, endPoint x: 453, endPoint y: 362, distance: 178.0
click at [446, 366] on div "AMBEO Soundbar Plus (JP) ¥242000.00 Changed to Unedited AMBEO Soundbar Plus (JP…" at bounding box center [490, 327] width 692 height 132
click at [756, 327] on div "Compare at price ¥" at bounding box center [753, 330] width 147 height 42
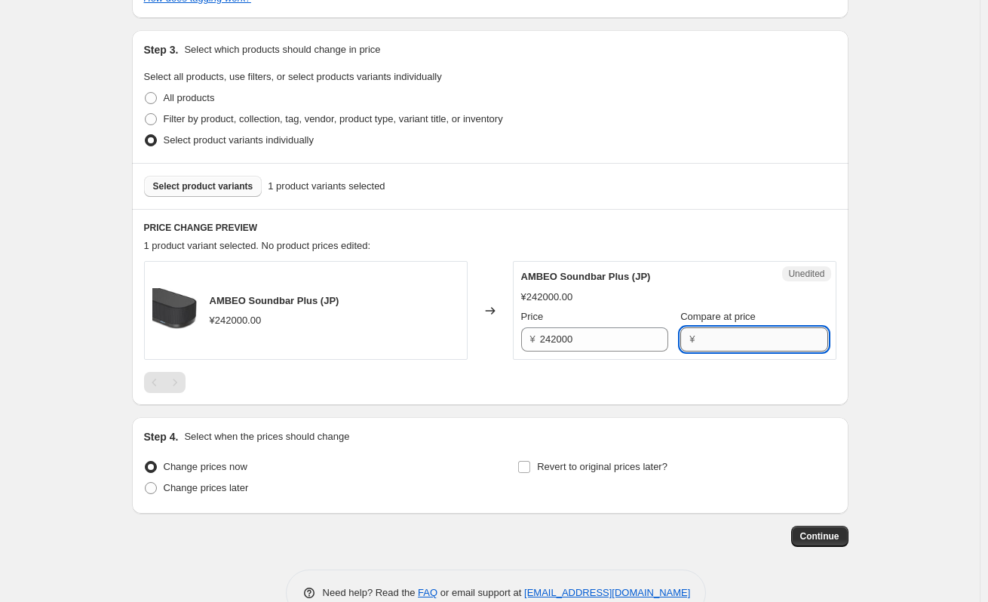
click at [747, 337] on input "Compare at price" at bounding box center [763, 339] width 128 height 24
paste input "242000"
type input "242000"
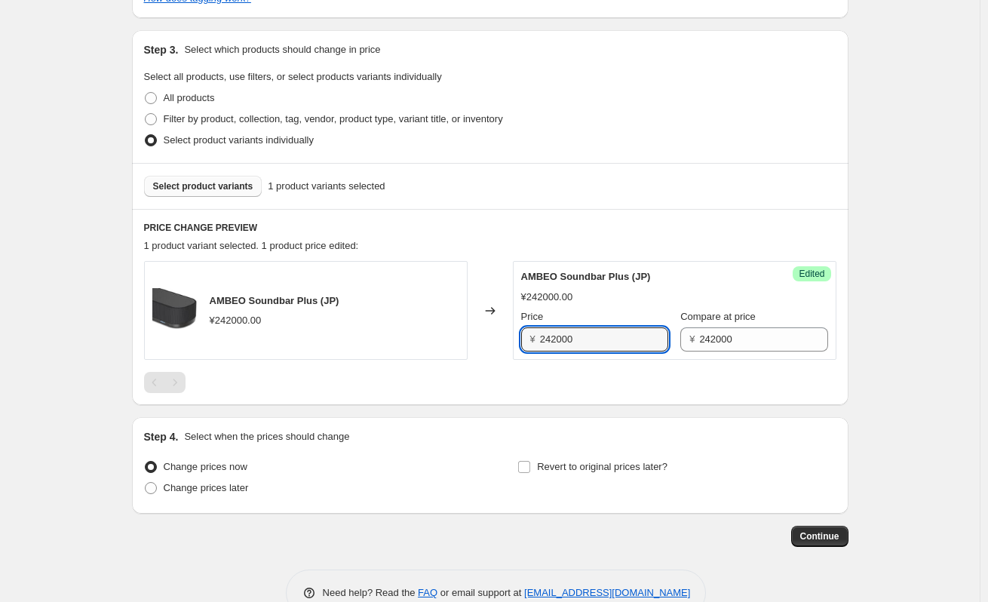
drag, startPoint x: 585, startPoint y: 342, endPoint x: 501, endPoint y: 342, distance: 83.7
click at [501, 342] on div "AMBEO Soundbar Plus (JP) ¥242000.00 Changed to Success Edited AMBEO Soundbar Pl…" at bounding box center [490, 310] width 692 height 99
click at [604, 373] on div at bounding box center [490, 382] width 692 height 21
click at [583, 342] on input "168000" at bounding box center [604, 339] width 128 height 24
type input "162800"
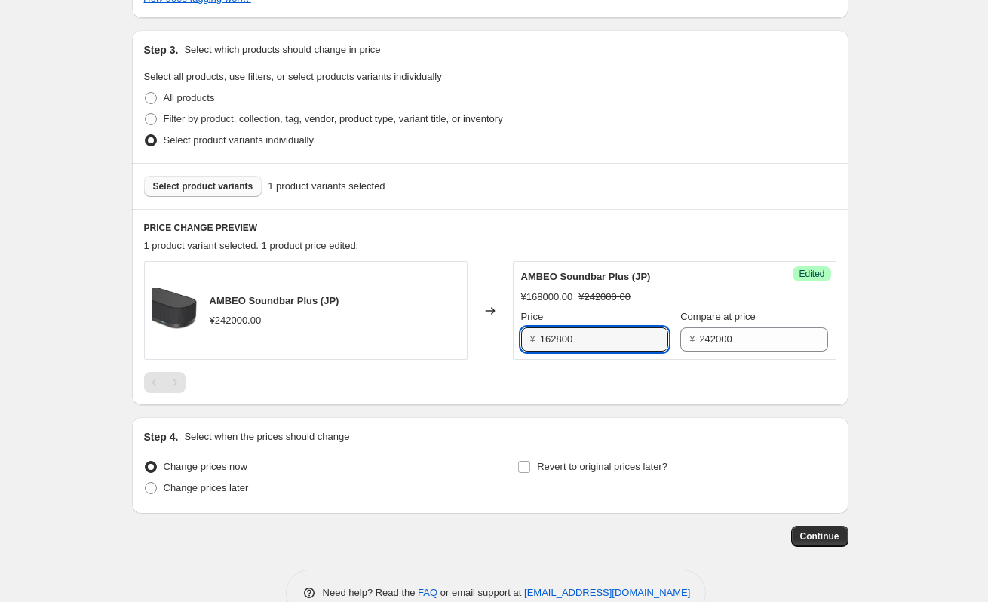
click at [666, 391] on div at bounding box center [490, 382] width 692 height 21
click at [530, 468] on input "Revert to original prices later?" at bounding box center [524, 467] width 12 height 12
checkbox input "true"
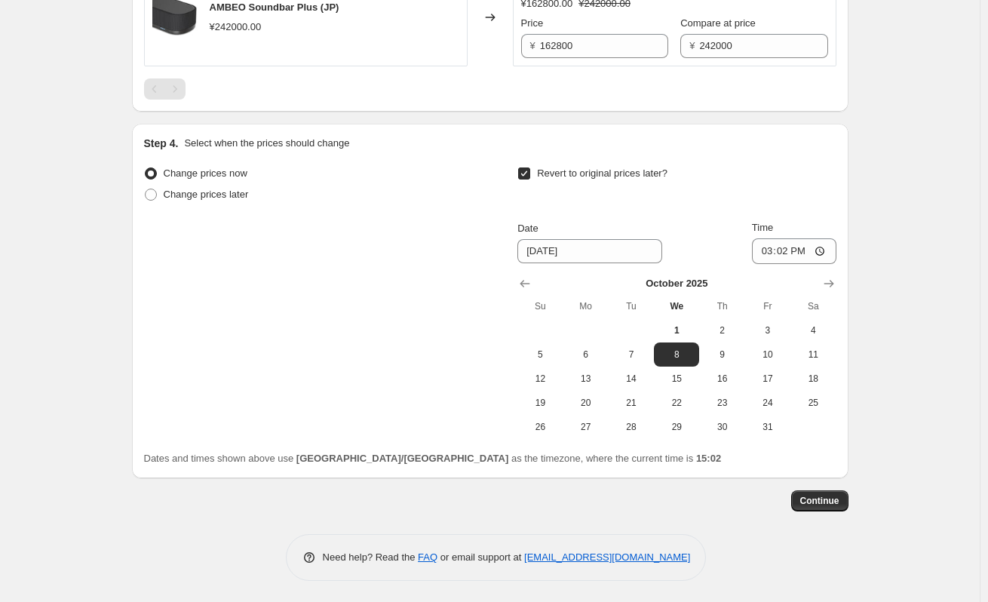
scroll to position [672, 0]
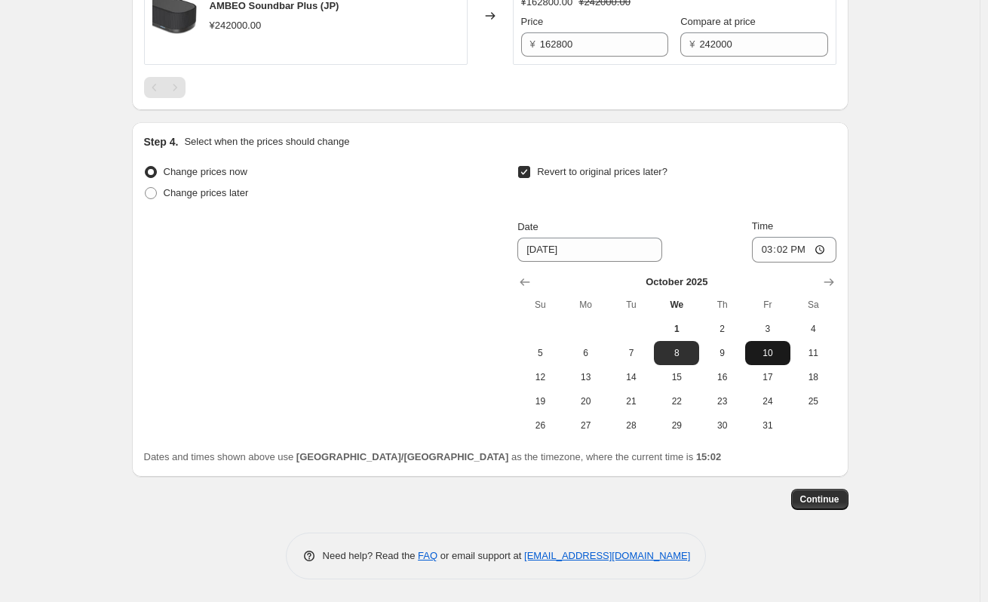
click at [784, 352] on span "10" at bounding box center [767, 353] width 33 height 12
type input "[DATE]"
click at [793, 247] on input "15:02" at bounding box center [794, 250] width 84 height 26
click at [822, 246] on input "15:02" at bounding box center [794, 250] width 84 height 26
type input "23:59"
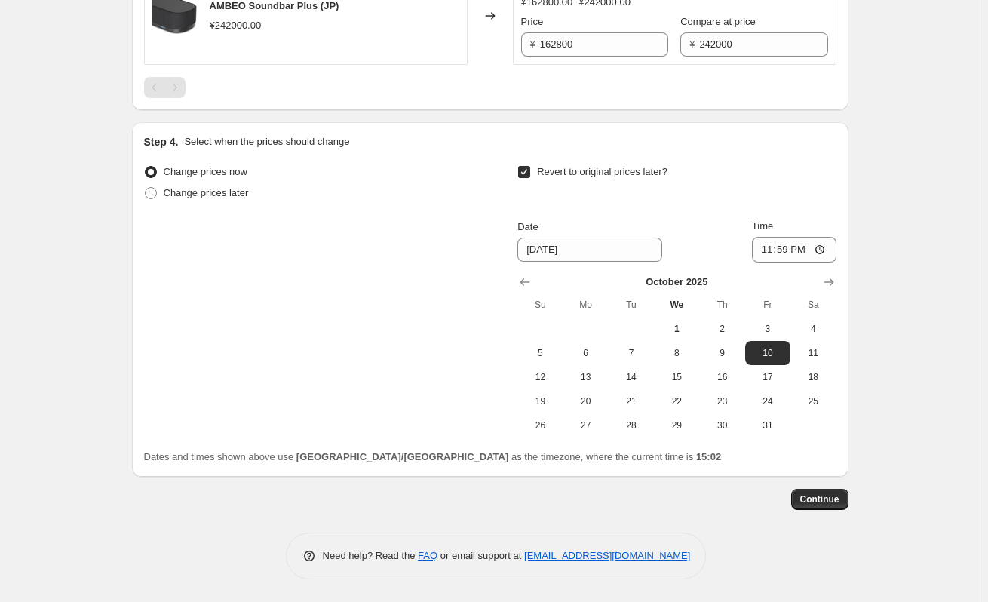
click at [838, 506] on button "Continue" at bounding box center [819, 499] width 57 height 21
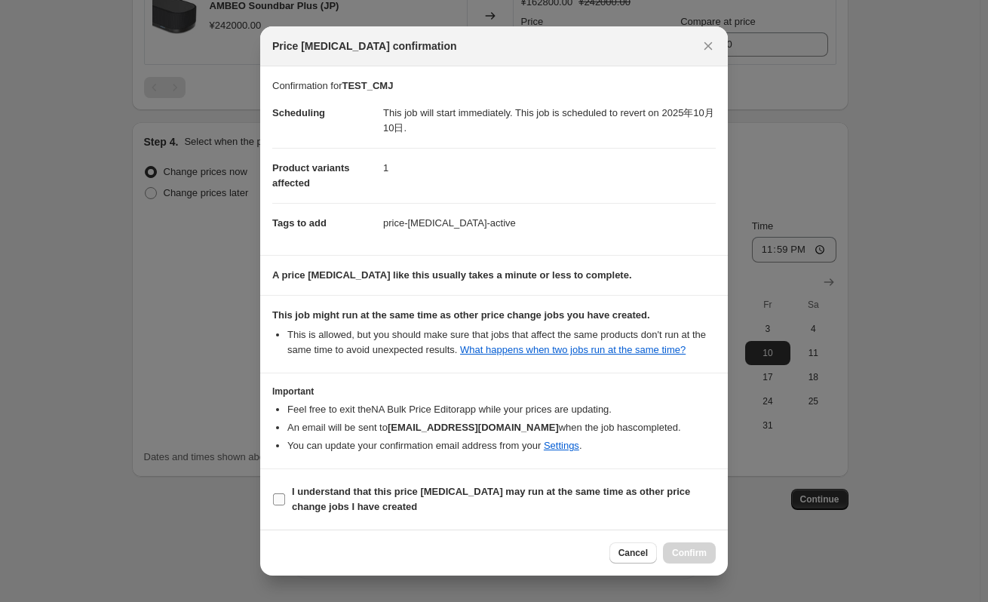
click at [283, 497] on input "I understand that this price change job may run at the same time as other price…" at bounding box center [279, 499] width 12 height 12
checkbox input "true"
click at [697, 545] on button "Confirm" at bounding box center [689, 552] width 53 height 21
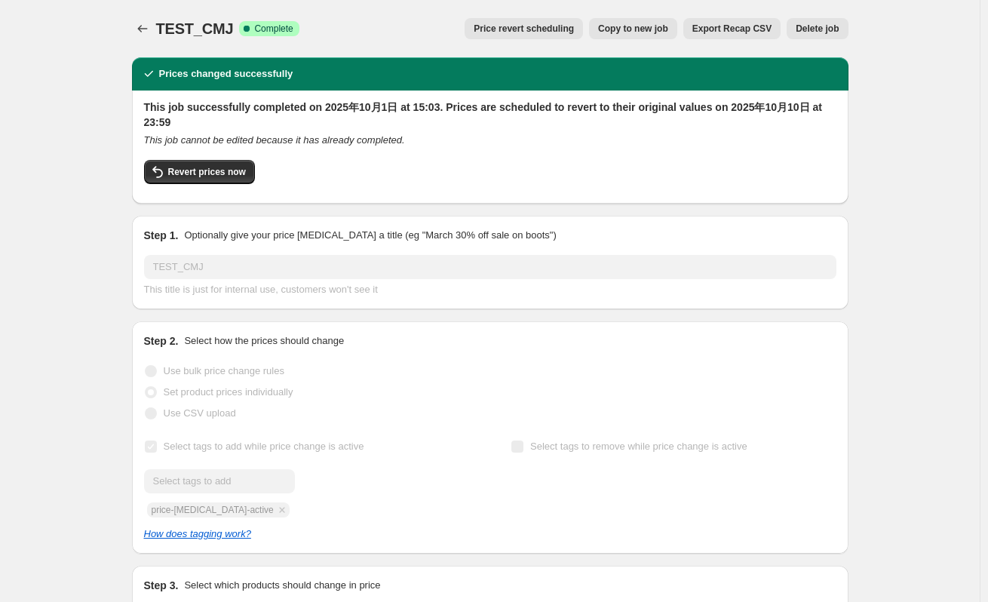
click at [189, 29] on span "TEST_CMJ" at bounding box center [195, 28] width 78 height 17
click at [147, 28] on icon "Price change jobs" at bounding box center [142, 28] width 15 height 15
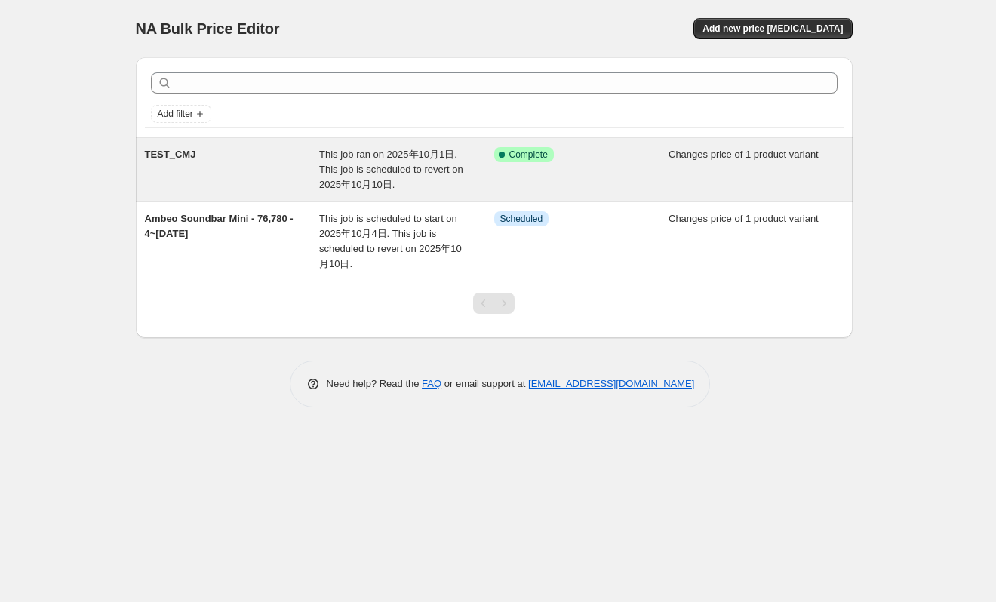
click at [282, 161] on div "TEST_CMJ" at bounding box center [232, 169] width 175 height 45
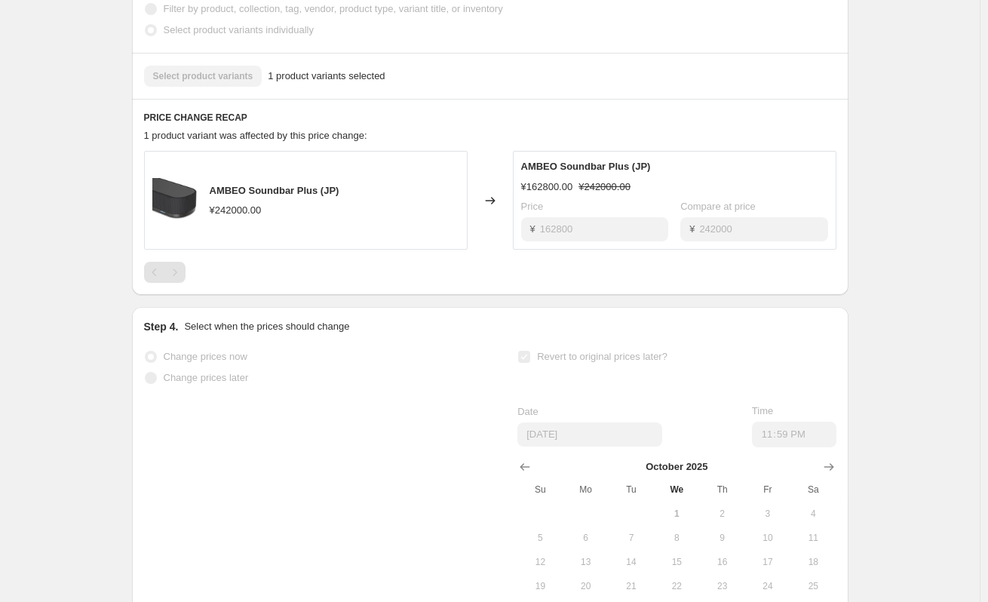
scroll to position [797, 0]
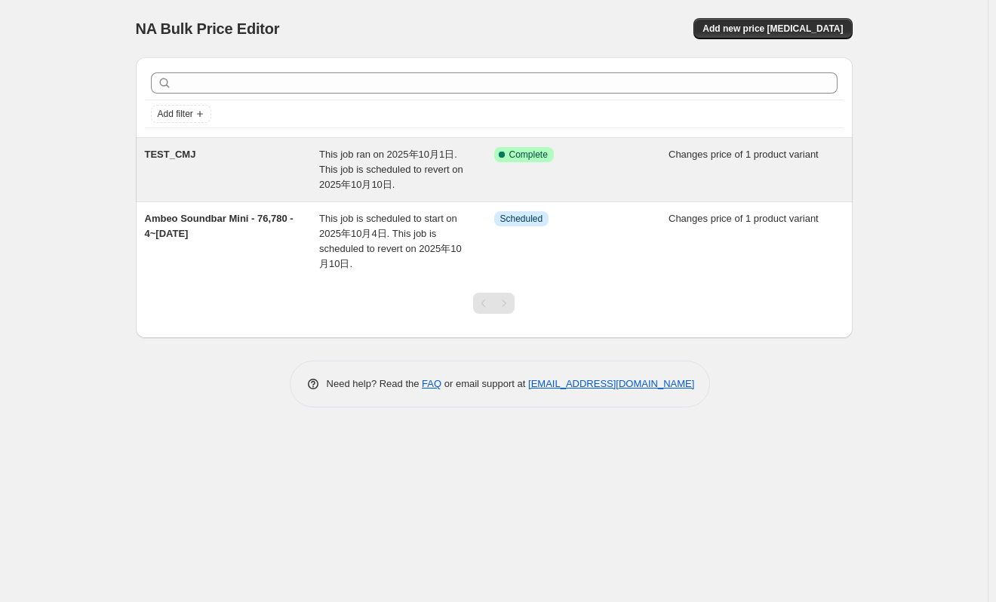
click at [261, 152] on div "TEST_CMJ" at bounding box center [232, 169] width 175 height 45
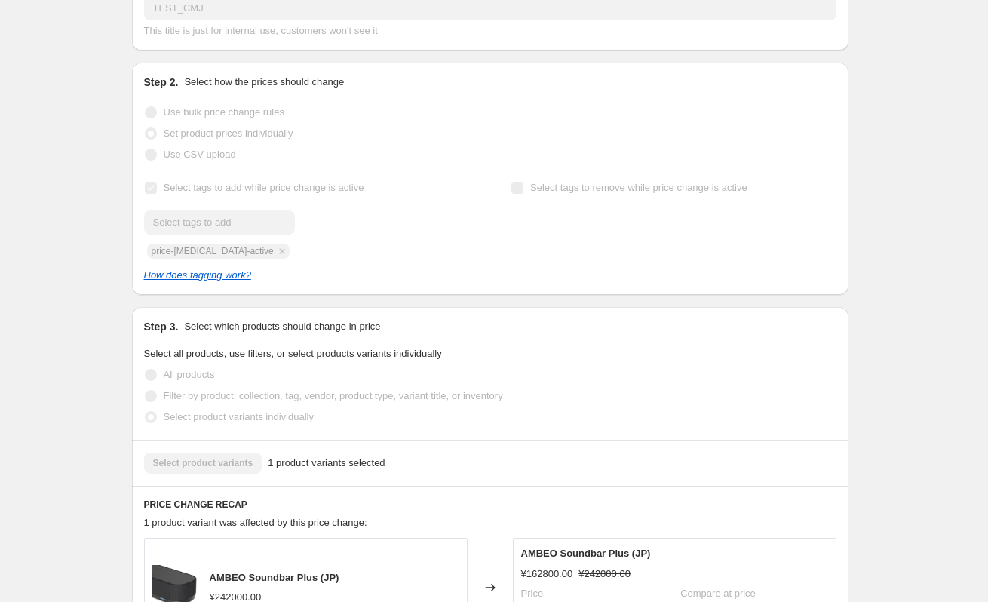
scroll to position [226, 0]
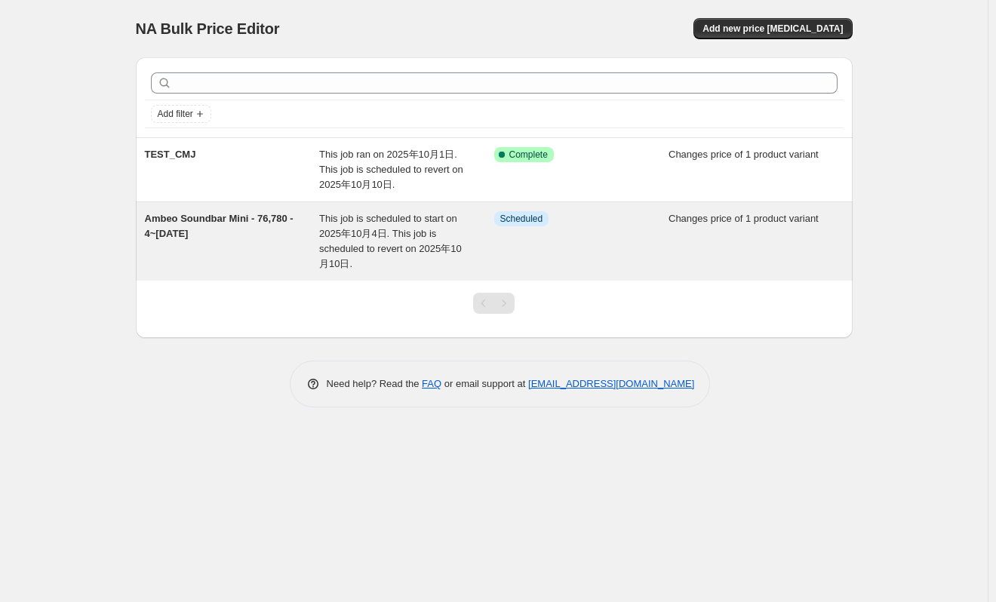
click at [235, 229] on div "Ambeo Soundbar Mini - 76,780 - 4~[DATE]" at bounding box center [232, 241] width 175 height 60
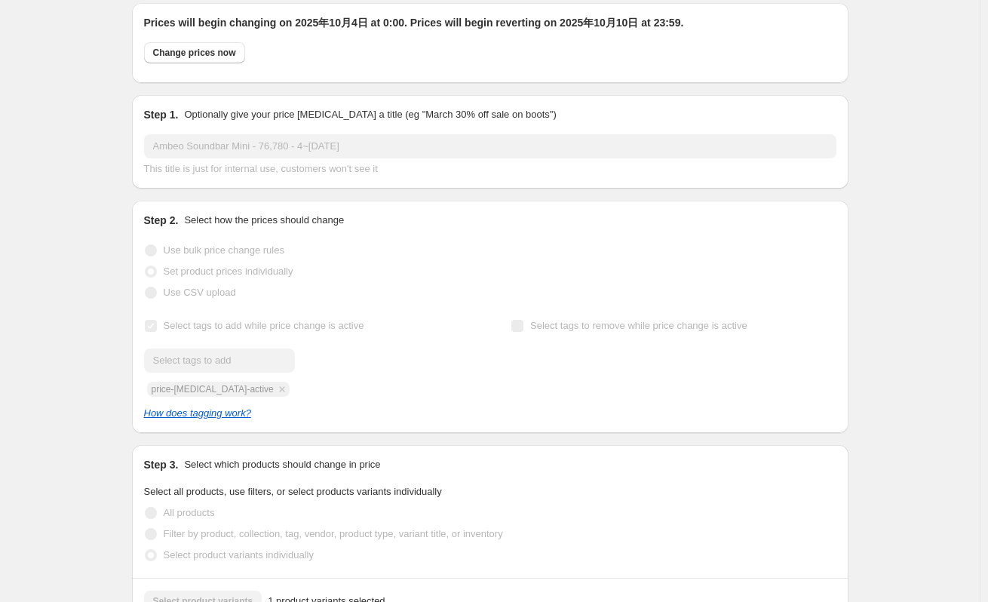
scroll to position [151, 0]
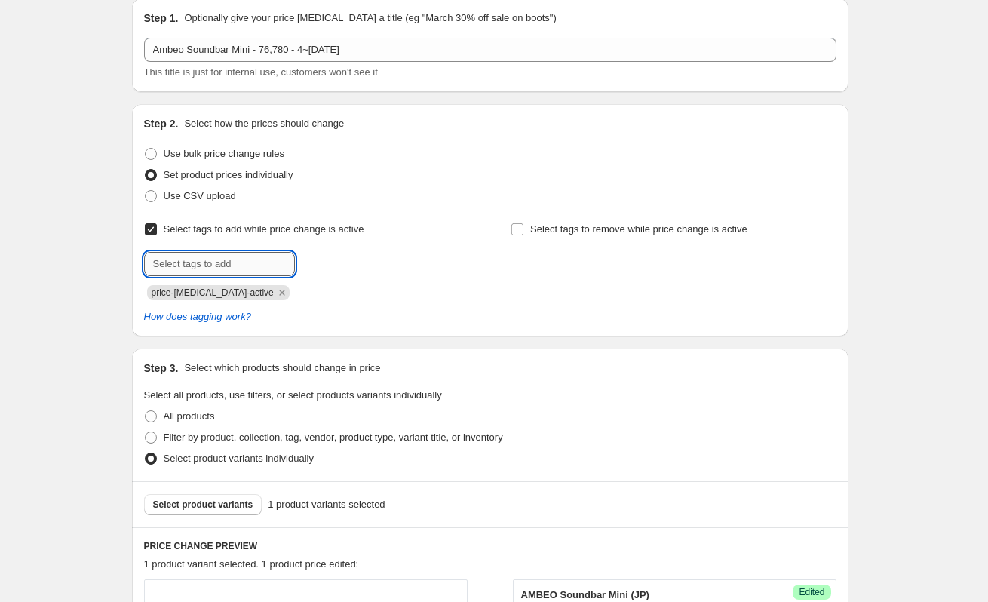
click at [207, 262] on input "text" at bounding box center [219, 264] width 151 height 24
click at [227, 265] on input "text" at bounding box center [219, 264] width 151 height 24
click at [178, 318] on icon "How does tagging work?" at bounding box center [197, 316] width 107 height 11
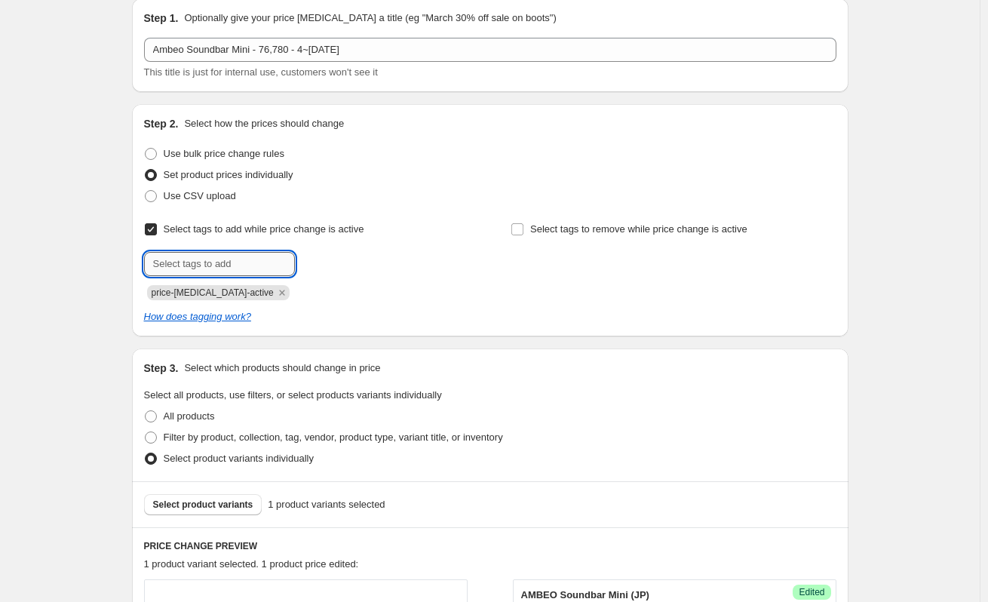
click at [235, 258] on input "text" at bounding box center [219, 264] width 151 height 24
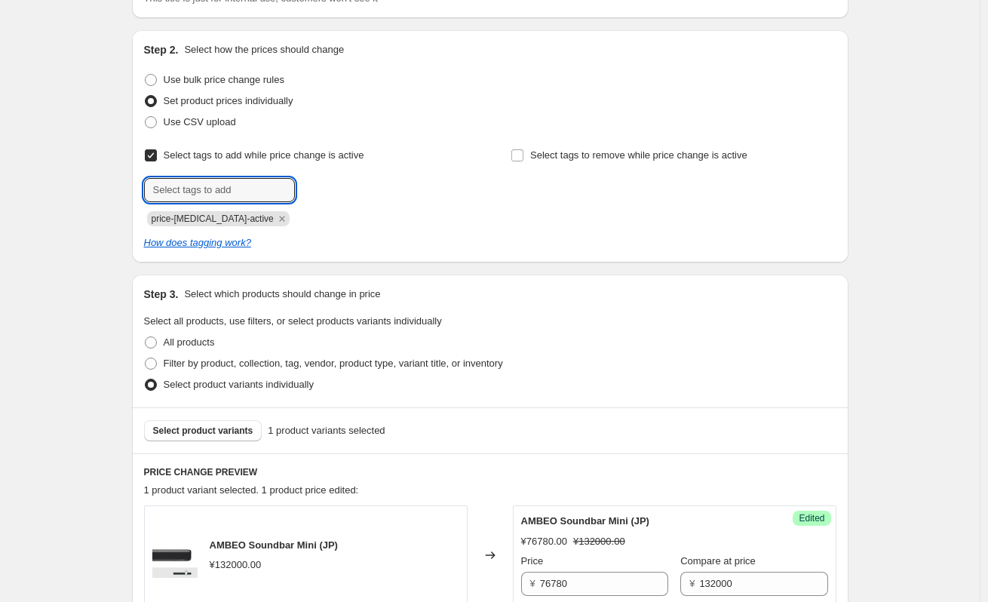
scroll to position [453, 0]
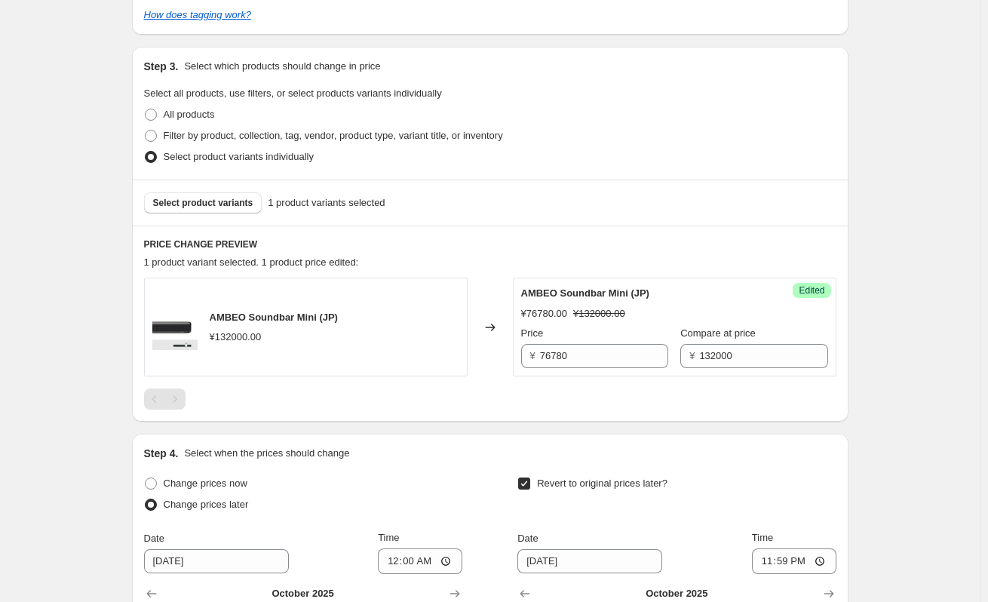
click at [103, 259] on div "Ambeo Soundbar Mini - 76,780 - 4~10 Oct. This page is ready Ambeo Soundbar Mini…" at bounding box center [490, 230] width 980 height 1366
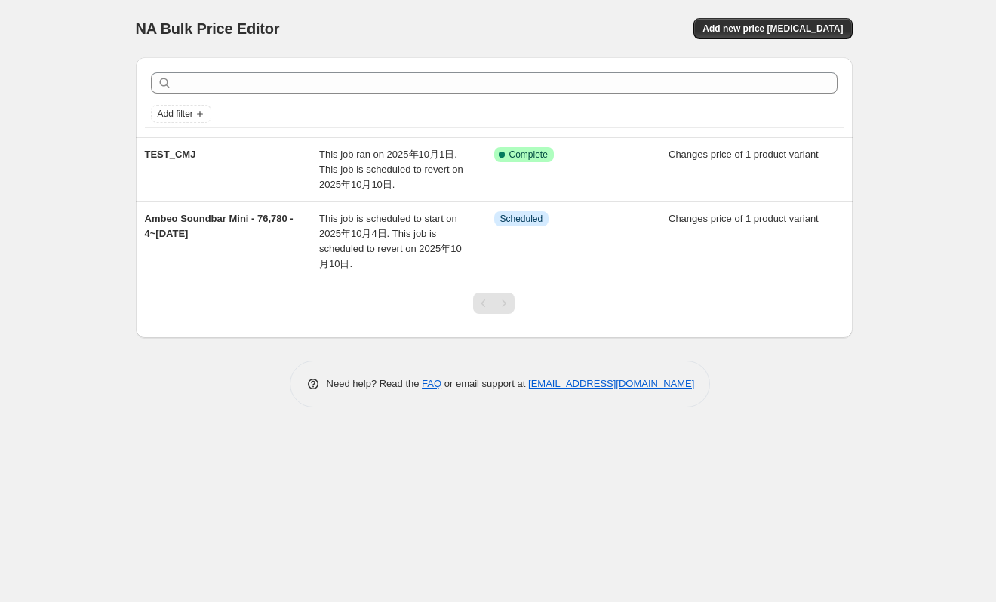
click at [919, 169] on div "NA Bulk Price Editor. This page is ready NA Bulk Price Editor Add new price [ME…" at bounding box center [493, 301] width 987 height 602
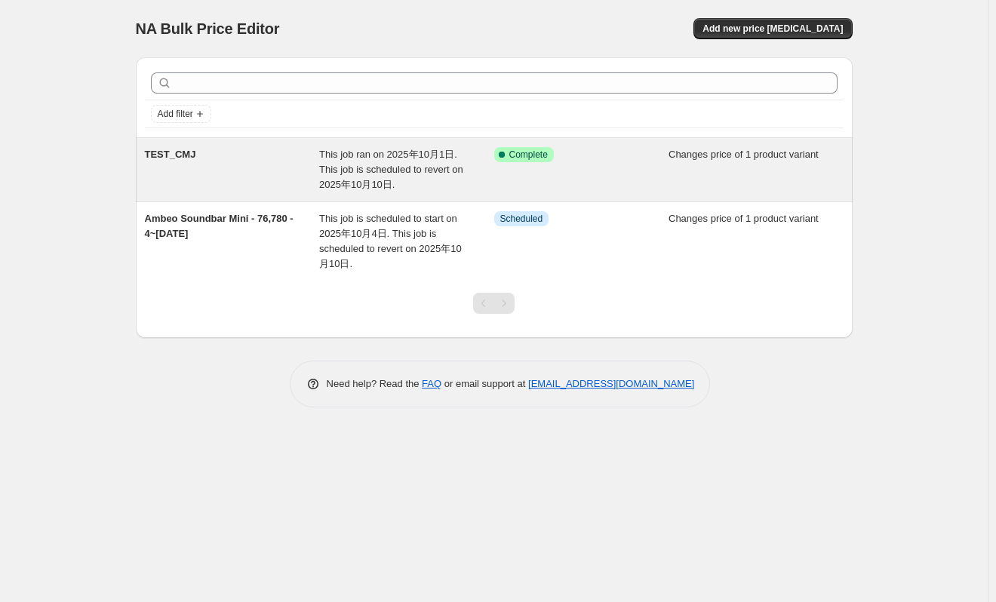
click at [226, 176] on div "TEST_CMJ" at bounding box center [232, 169] width 175 height 45
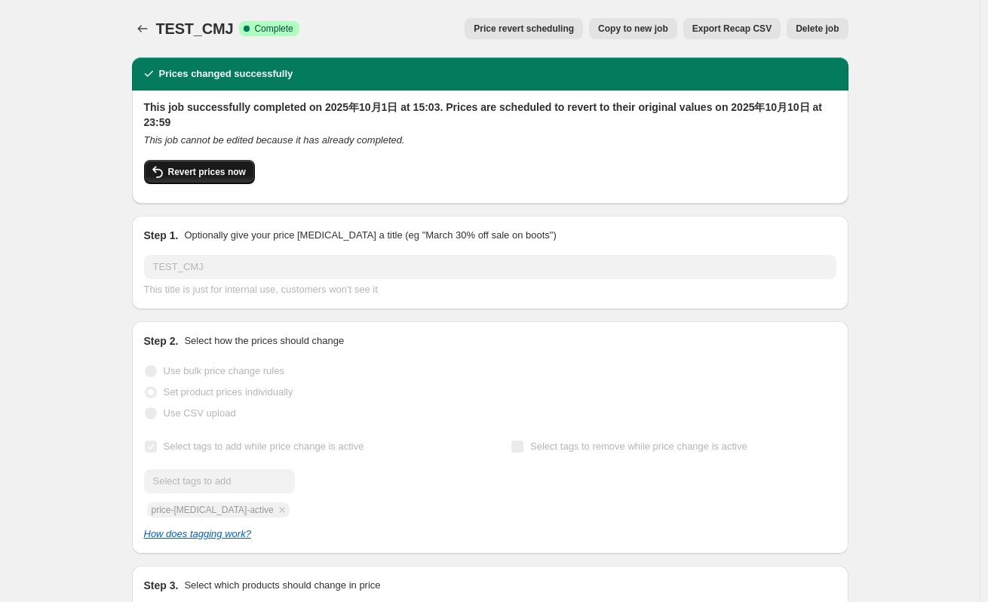
click at [233, 172] on span "Revert prices now" at bounding box center [207, 172] width 78 height 12
checkbox input "false"
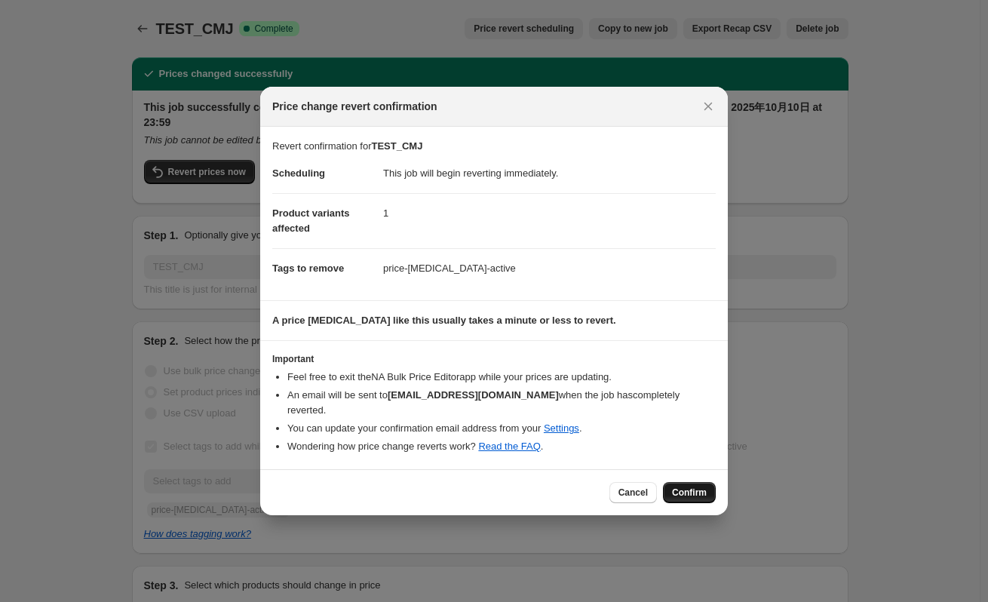
click at [695, 486] on span "Confirm" at bounding box center [689, 492] width 35 height 12
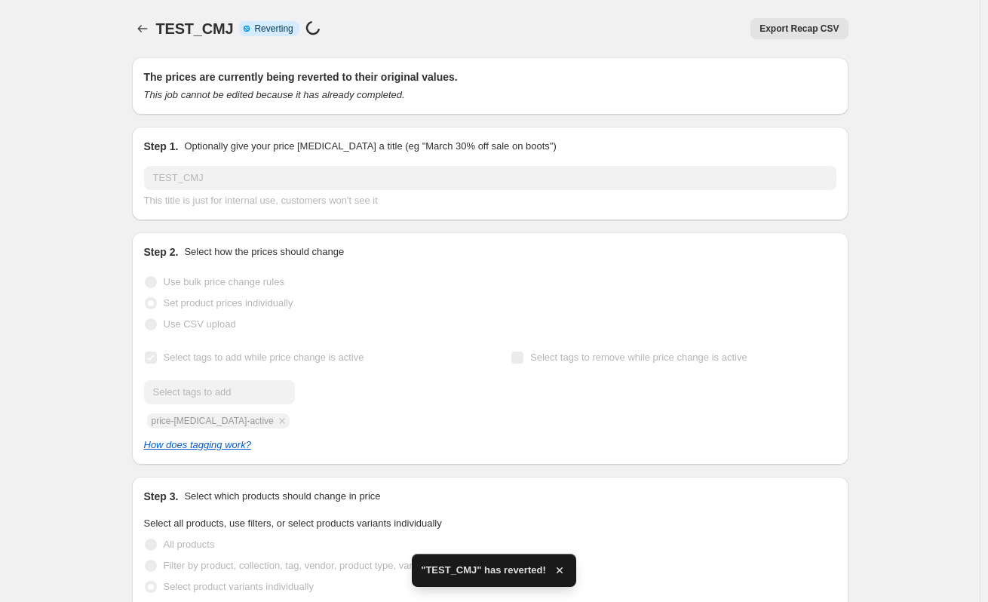
checkbox input "true"
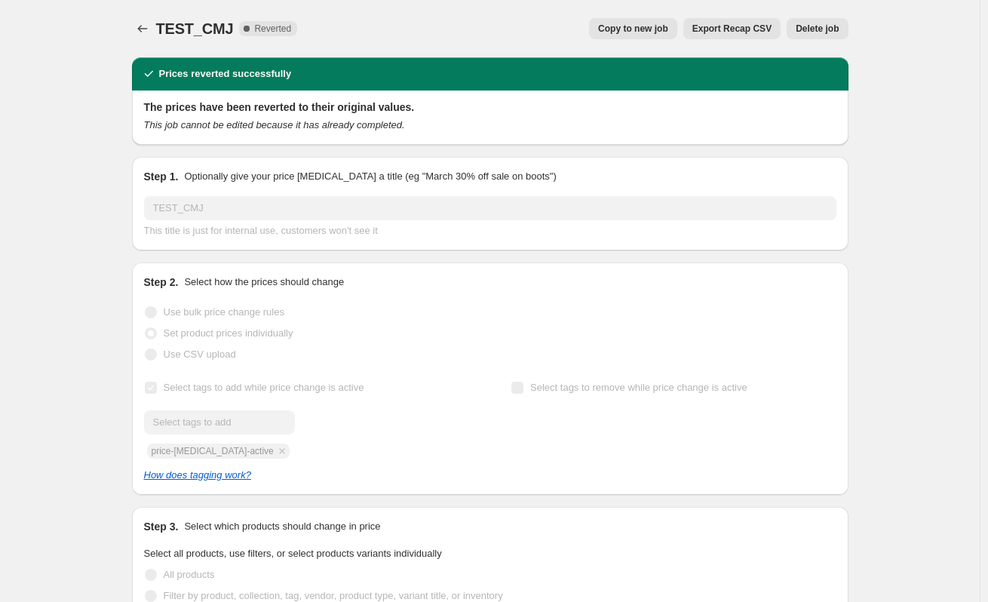
click at [153, 26] on button "Price change jobs" at bounding box center [142, 28] width 21 height 21
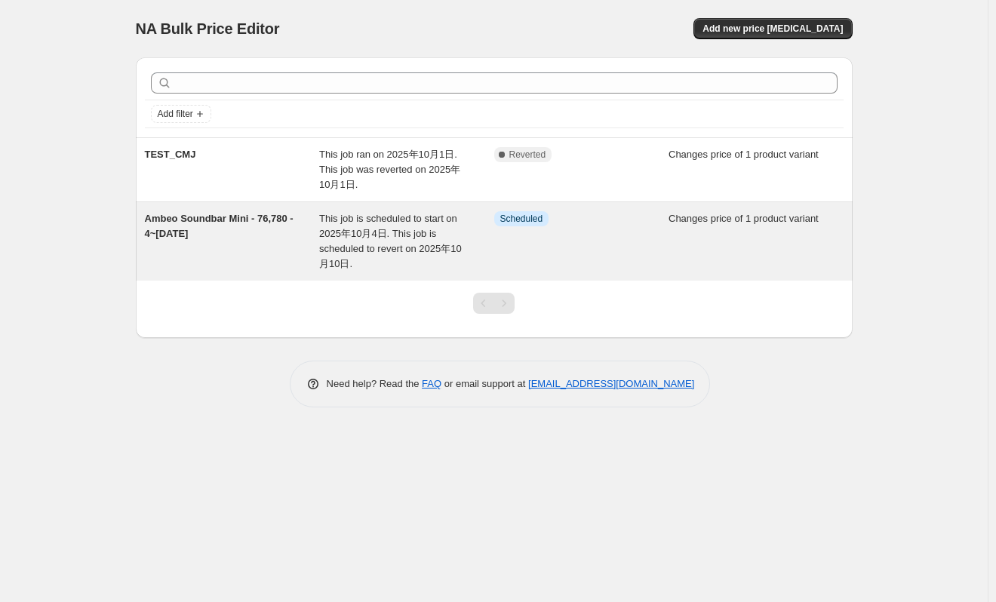
click at [197, 215] on span "Ambeo Soundbar Mini - 76,780 - 4~[DATE]" at bounding box center [219, 226] width 149 height 26
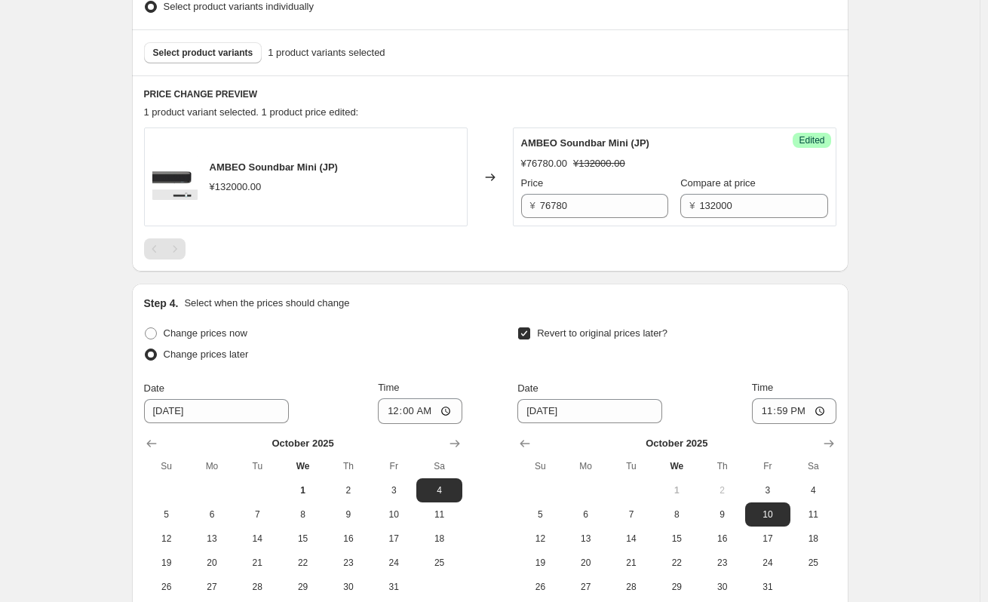
scroll to position [764, 0]
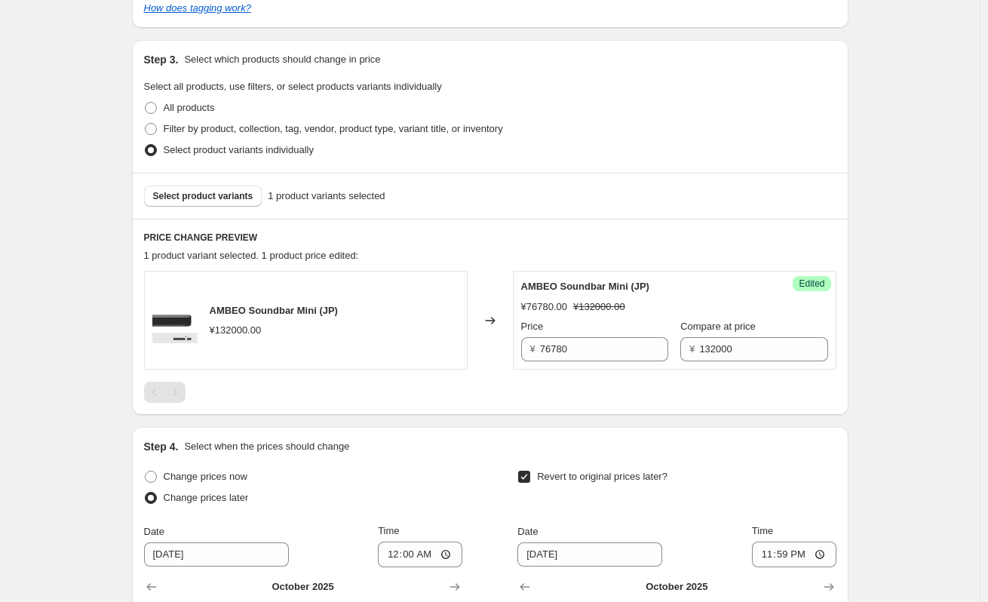
scroll to position [453, 0]
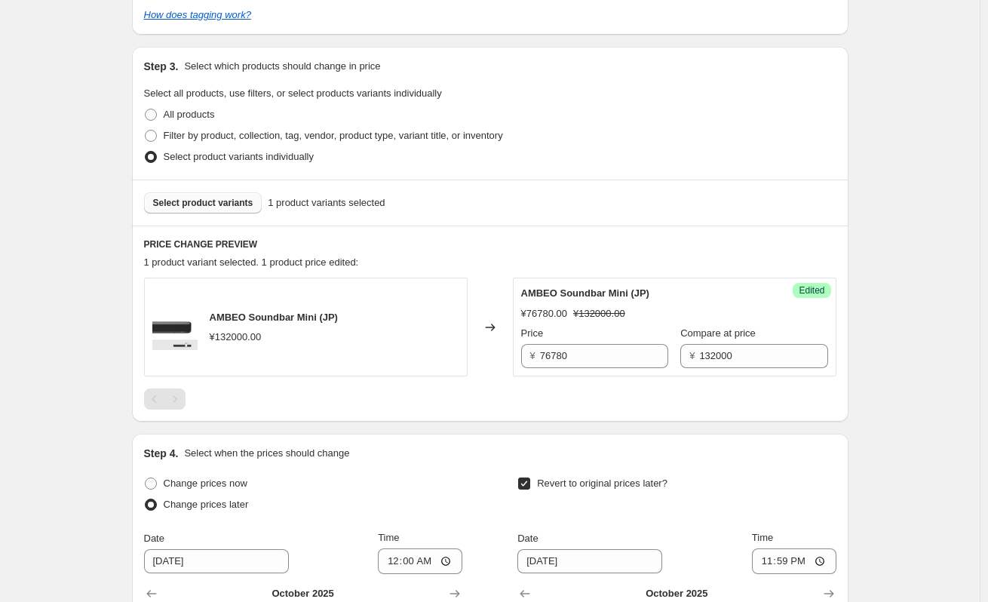
click at [244, 201] on span "Select product variants" at bounding box center [203, 203] width 100 height 12
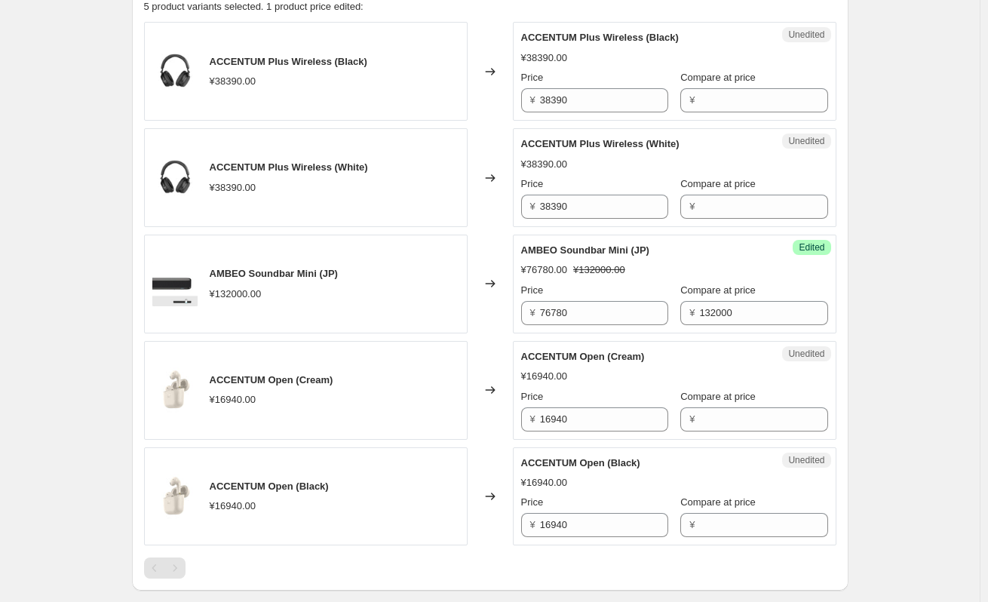
scroll to position [679, 0]
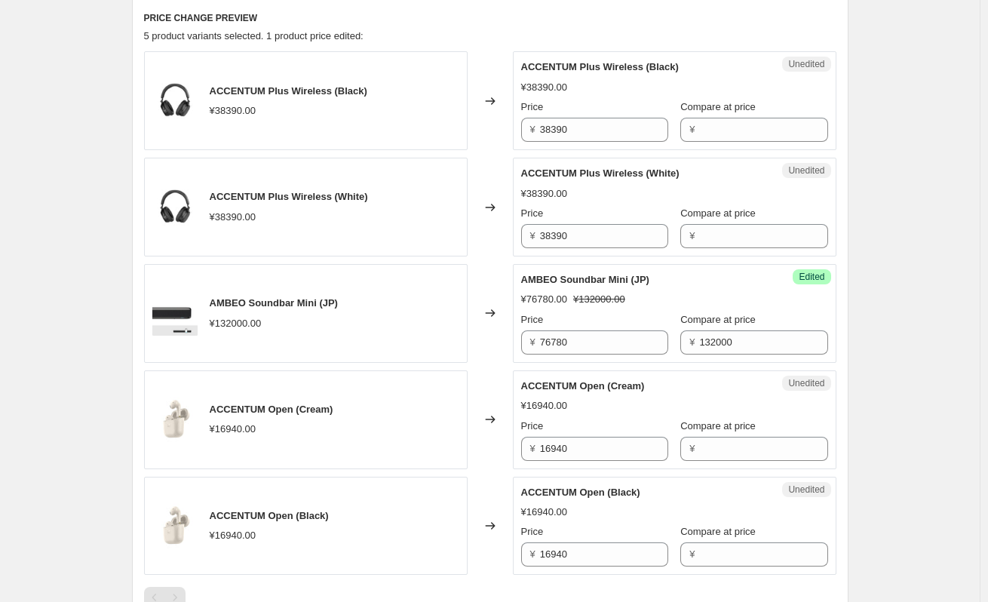
click at [81, 319] on div "Ambeo Soundbar Mini - 76,780 - 4~10 Oct. This page is ready Ambeo Soundbar Mini…" at bounding box center [490, 216] width 980 height 1791
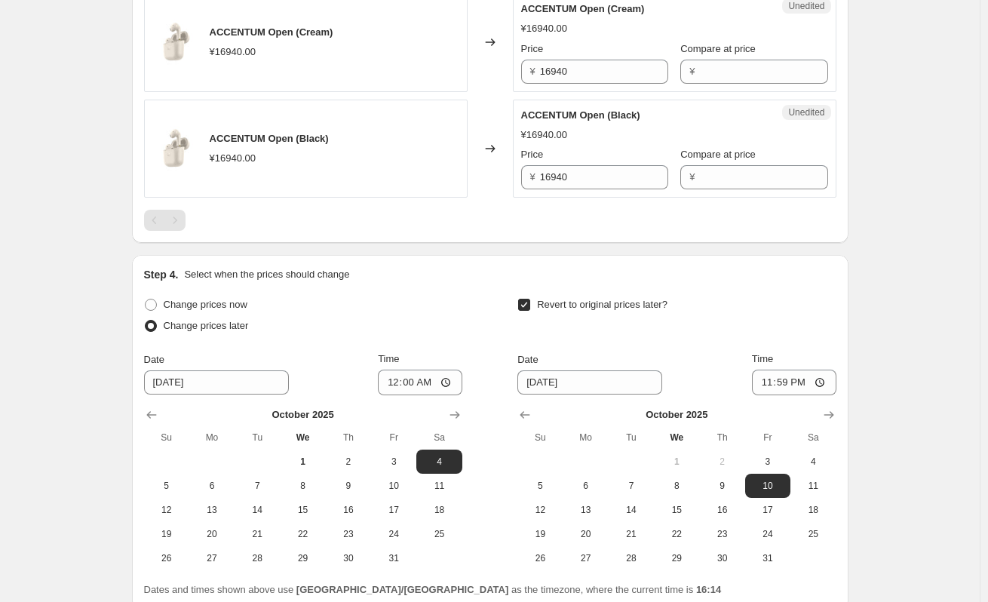
scroll to position [1131, 0]
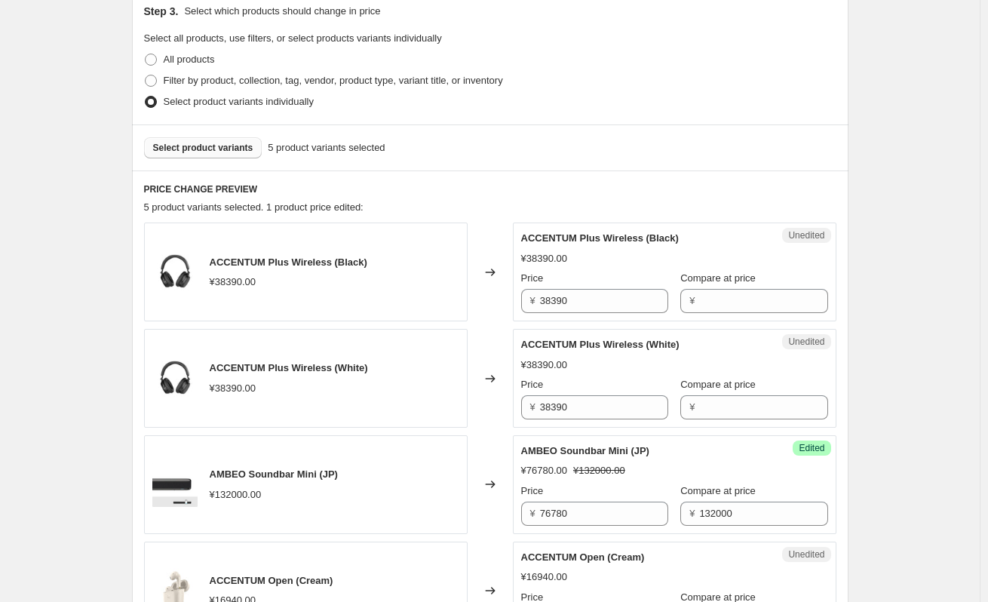
scroll to position [661, 0]
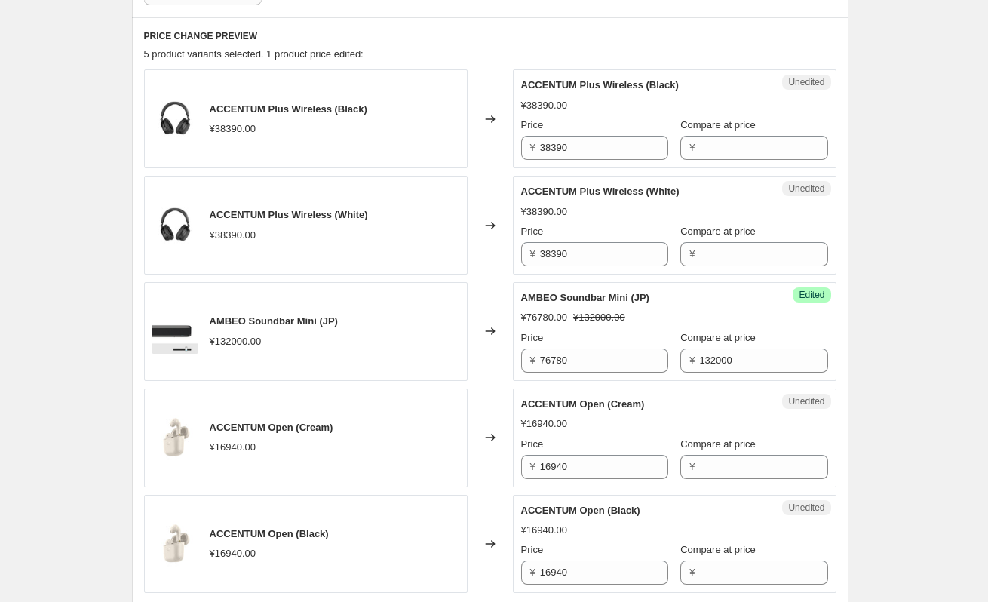
click at [729, 122] on span "Compare at price" at bounding box center [717, 124] width 75 height 11
click at [729, 136] on input "Compare at price" at bounding box center [763, 148] width 128 height 24
click at [726, 133] on label "Compare at price" at bounding box center [717, 125] width 75 height 15
click at [726, 136] on input "Compare at price" at bounding box center [763, 148] width 128 height 24
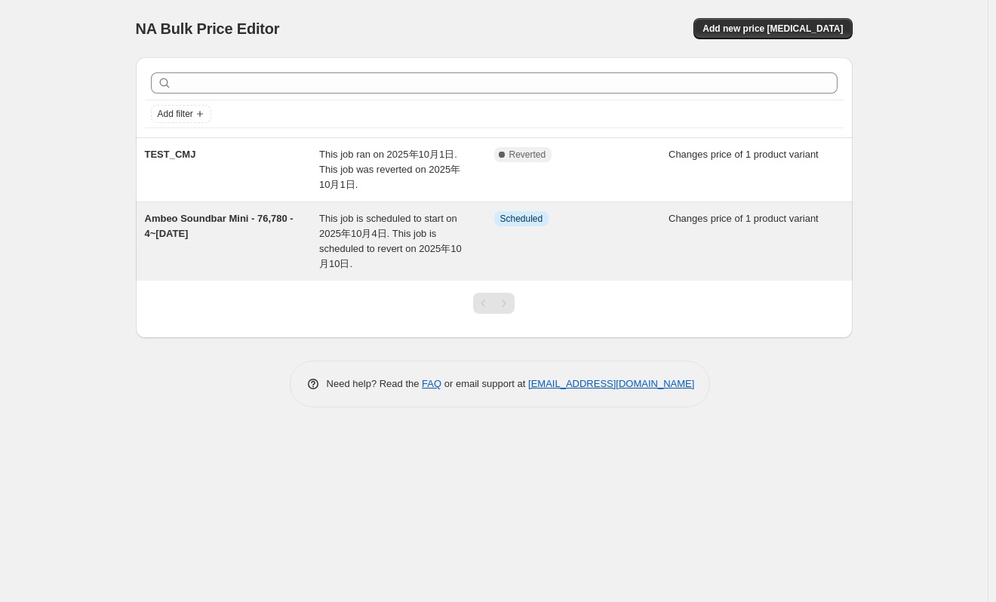
click at [263, 213] on span "Ambeo Soundbar Mini - 76,780 - 4~[DATE]" at bounding box center [219, 226] width 149 height 26
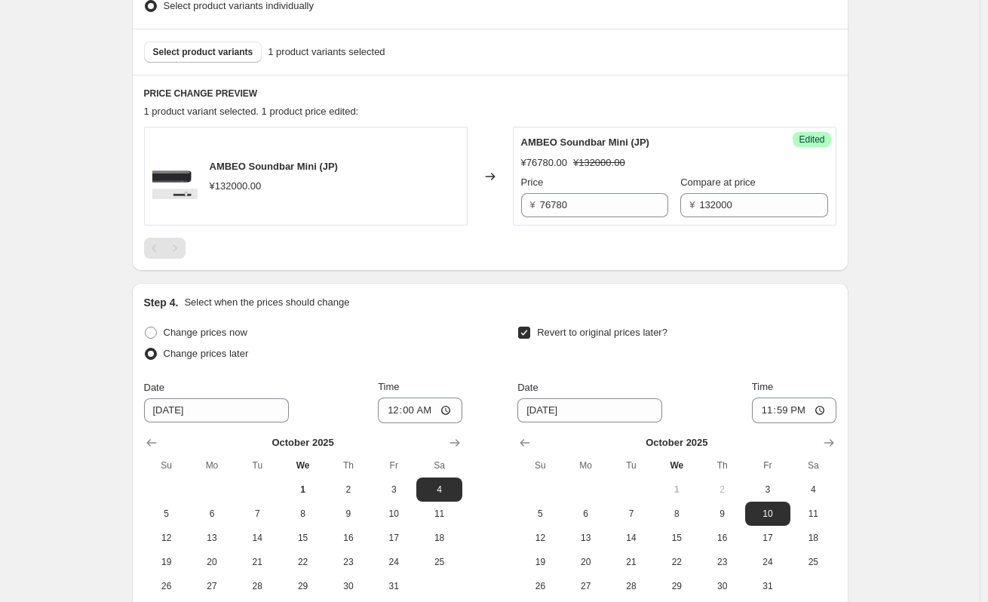
scroll to position [528, 0]
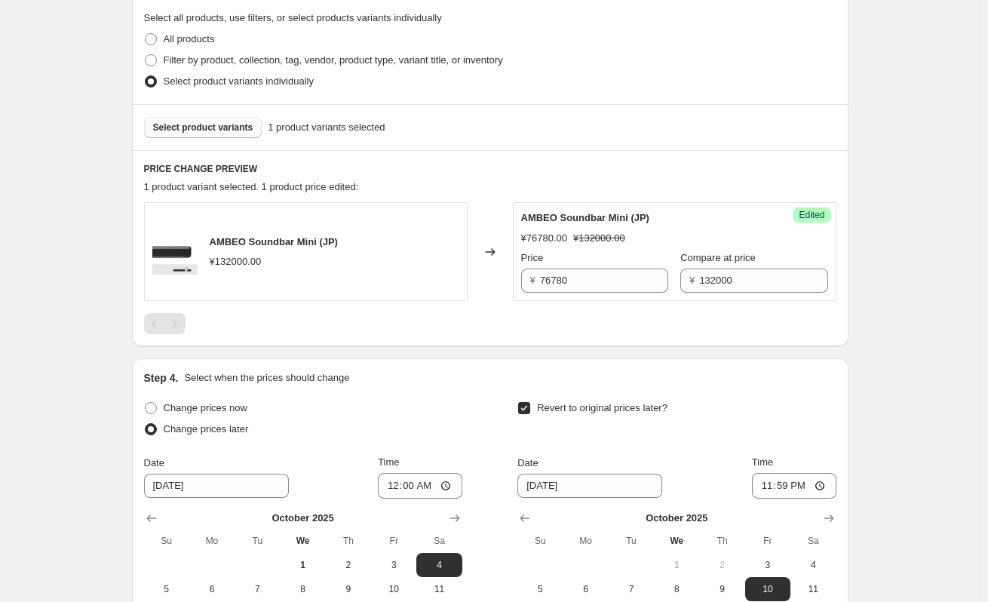
click at [202, 127] on span "Select product variants" at bounding box center [203, 127] width 100 height 12
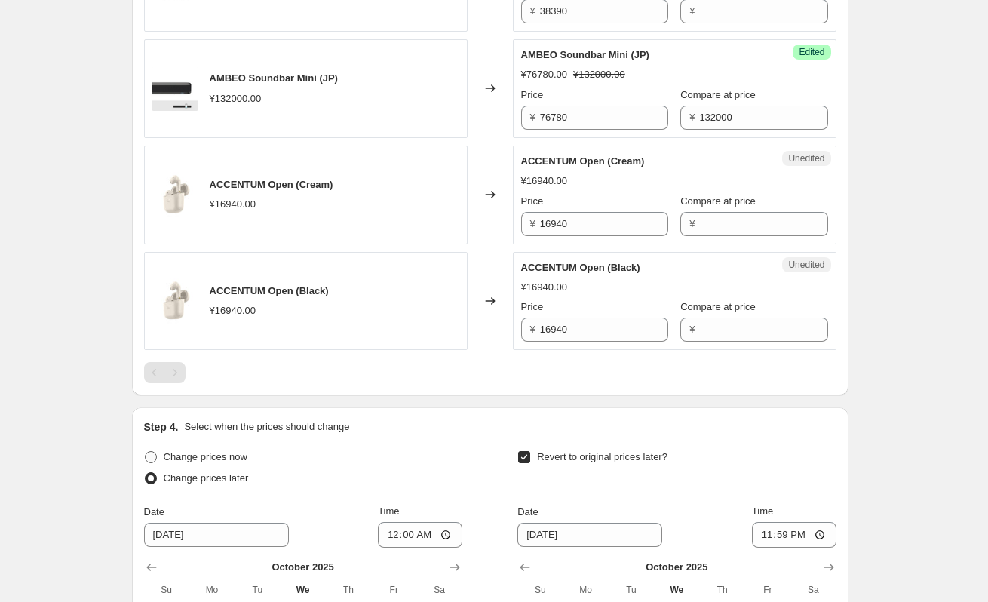
scroll to position [887, 0]
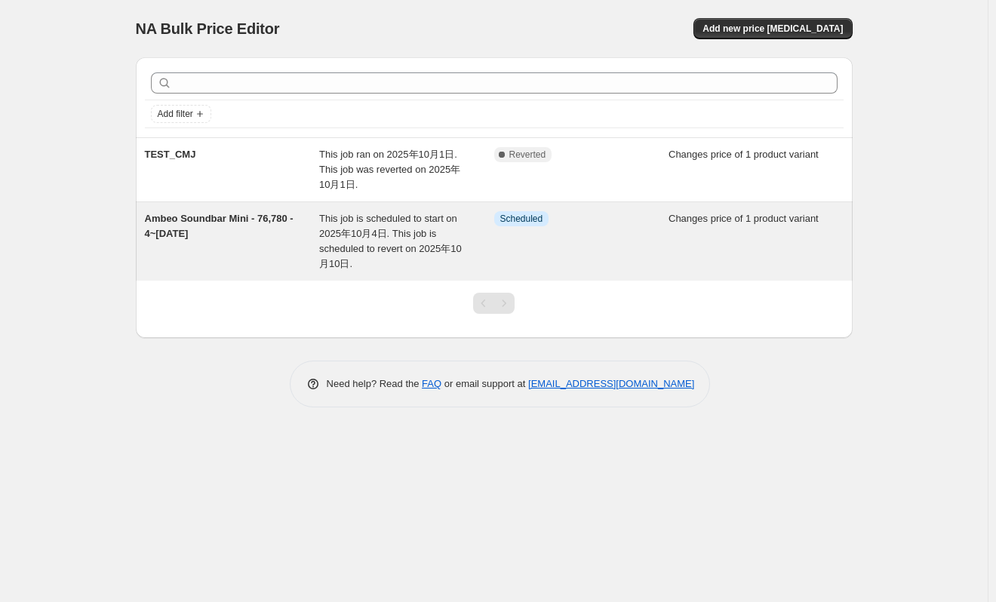
click at [253, 244] on div "Ambeo Soundbar Mini - 76,780 - 4~[DATE]" at bounding box center [232, 241] width 175 height 60
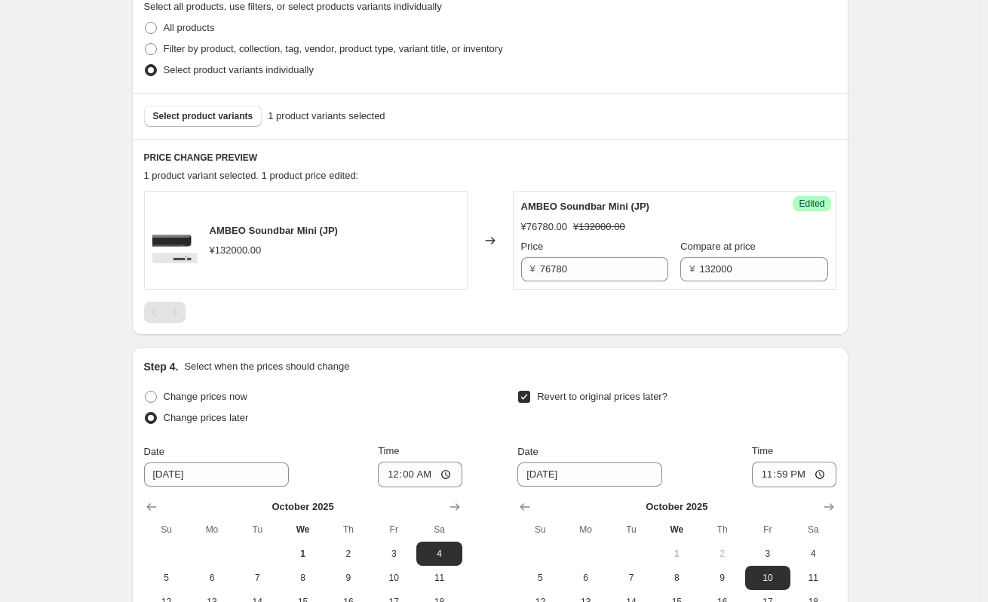
scroll to position [679, 0]
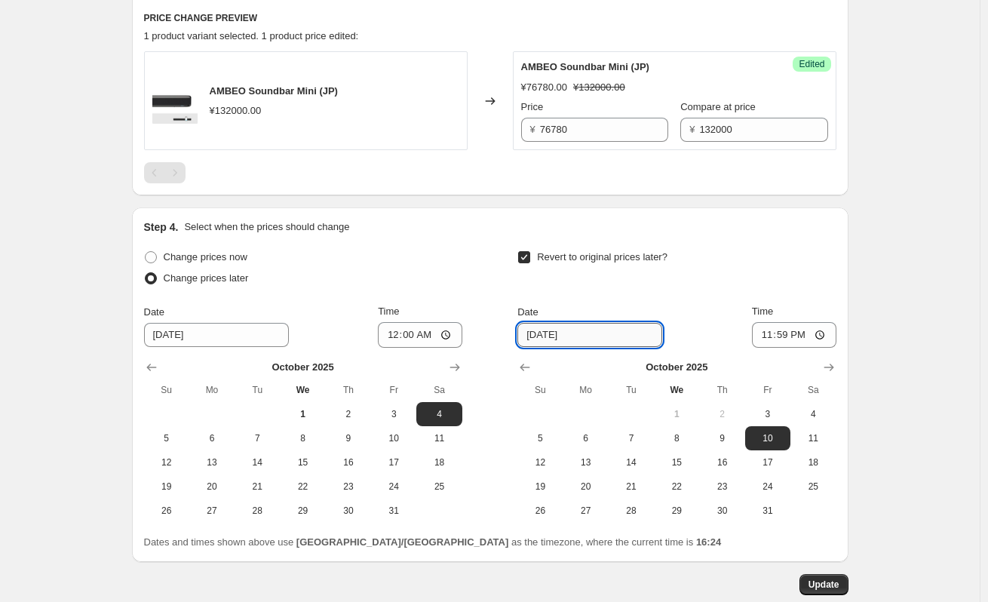
drag, startPoint x: 600, startPoint y: 341, endPoint x: 529, endPoint y: 336, distance: 71.1
click at [529, 336] on input "[DATE]" at bounding box center [589, 335] width 145 height 24
click at [582, 338] on input "[DATE]" at bounding box center [589, 335] width 145 height 24
drag, startPoint x: 582, startPoint y: 338, endPoint x: 488, endPoint y: 333, distance: 93.7
click at [488, 333] on div "Change prices now Change prices later Date 10/4/2025 Time 00:00 October 2025 Su…" at bounding box center [490, 385] width 692 height 276
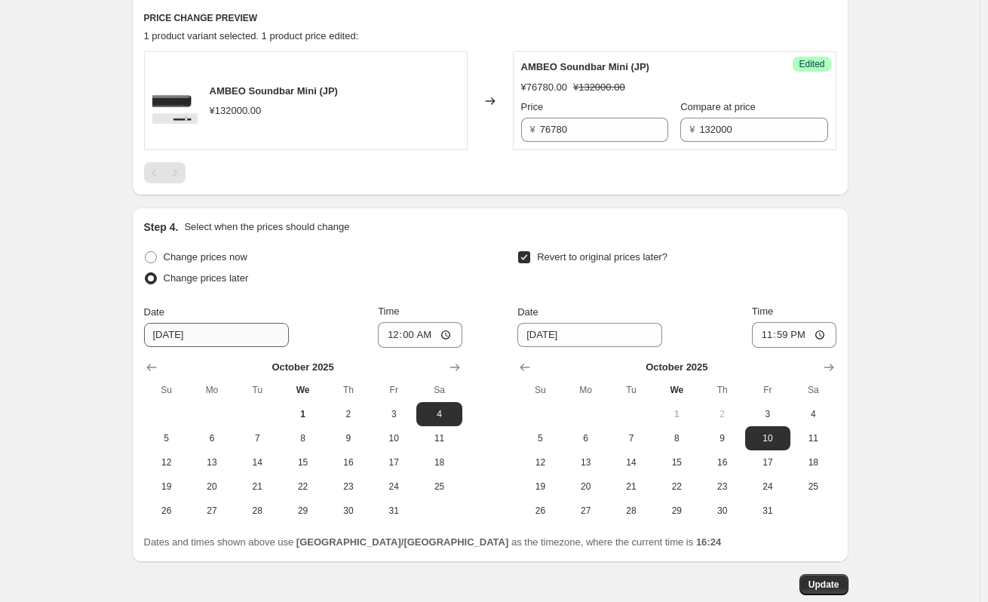
click at [241, 350] on div "October 2025 Su Mo Tu We Th Fr Sa 1 2 3 4 5 6 7 8 9 10 11 12 13 14 15 16 17 18 …" at bounding box center [297, 435] width 330 height 175
drag, startPoint x: 237, startPoint y: 342, endPoint x: 127, endPoint y: 341, distance: 110.1
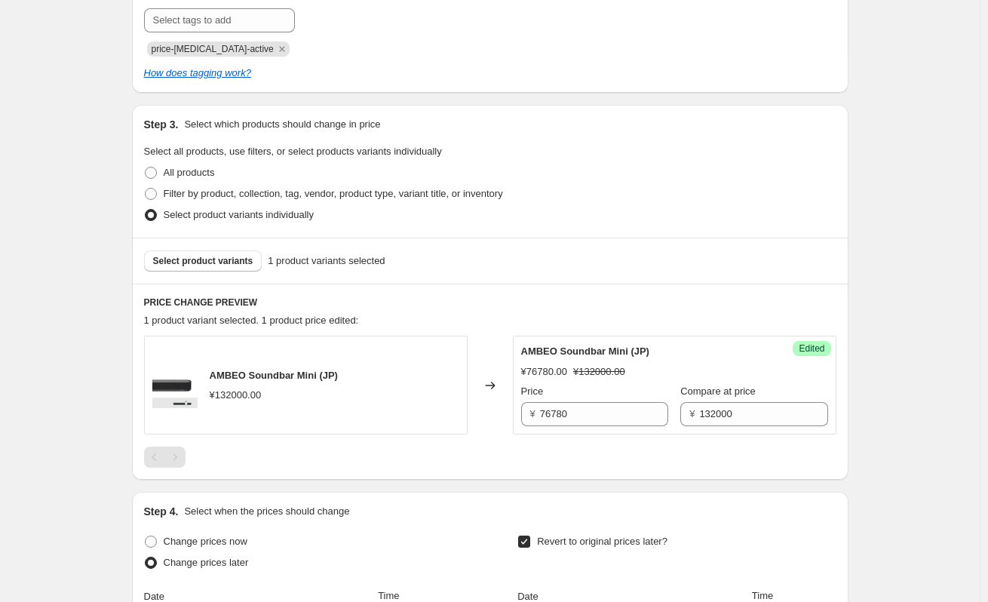
scroll to position [377, 0]
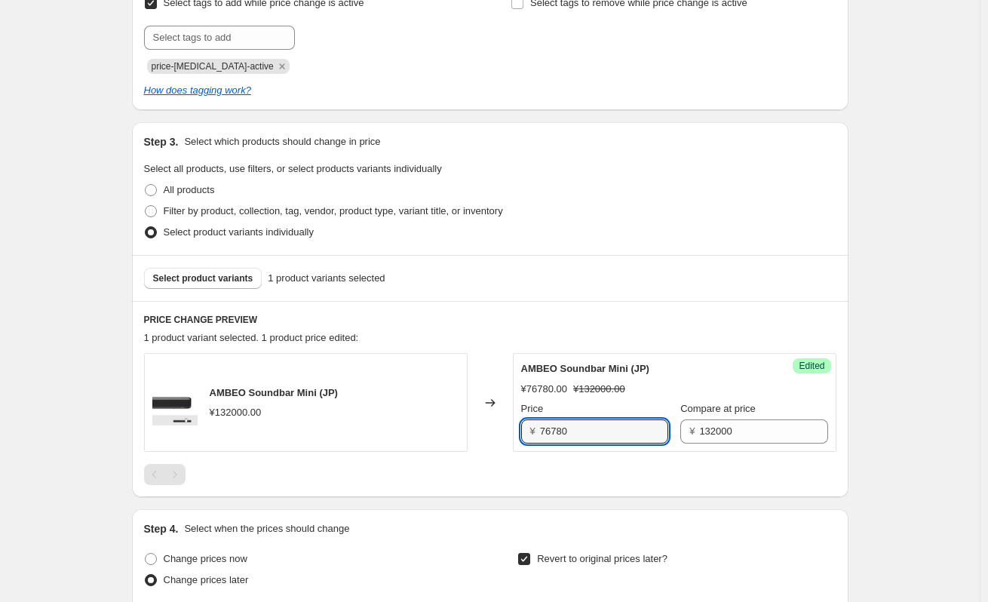
drag, startPoint x: 627, startPoint y: 431, endPoint x: 485, endPoint y: 422, distance: 142.0
click at [485, 422] on div "AMBEO Soundbar Mini (JP) ¥132000.00 Changed to Success Edited AMBEO Soundbar Mi…" at bounding box center [490, 402] width 692 height 99
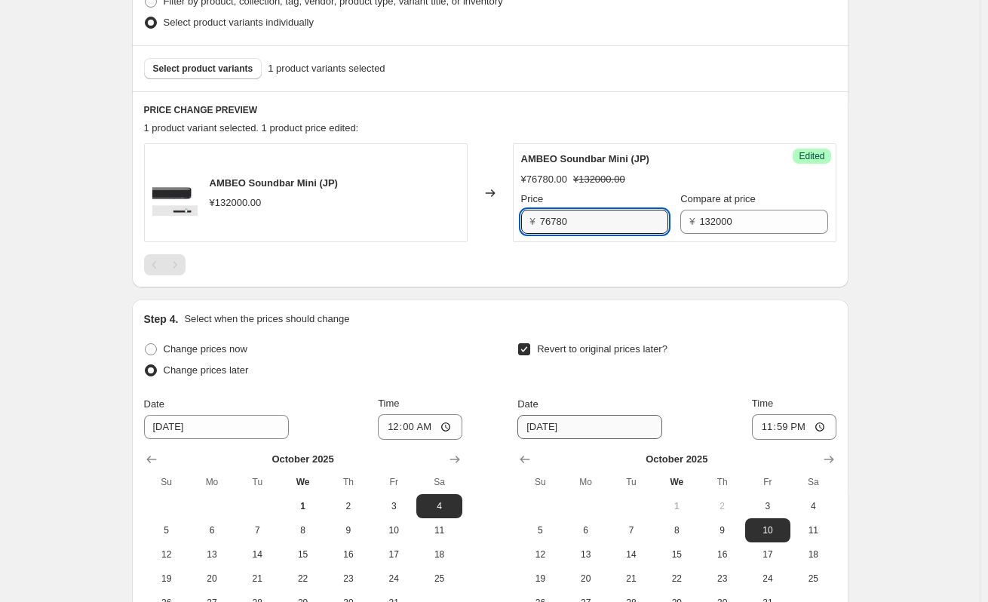
scroll to position [603, 0]
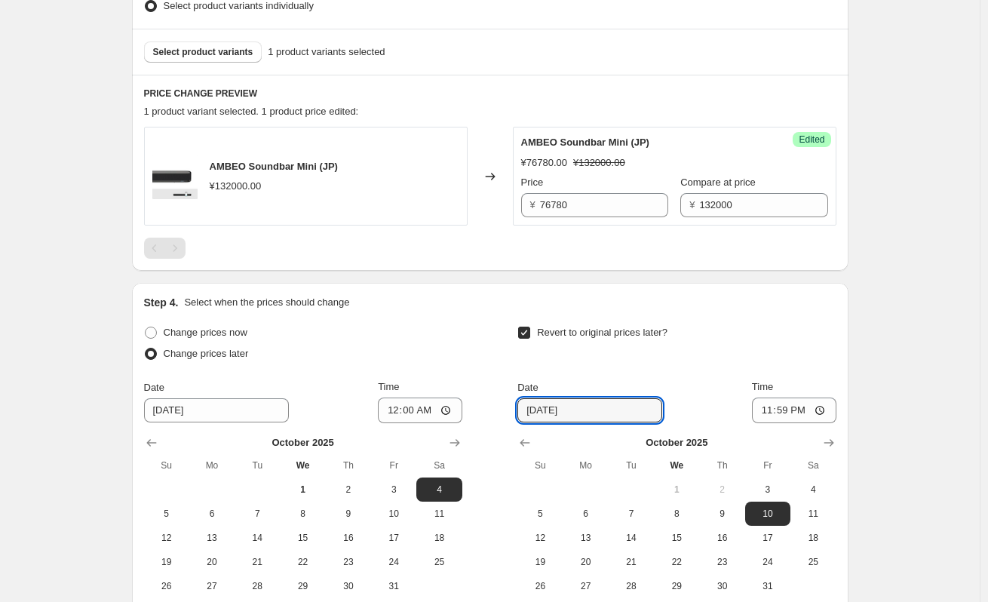
drag, startPoint x: 601, startPoint y: 404, endPoint x: 471, endPoint y: 410, distance: 129.8
click at [471, 410] on div "Change prices now Change prices later Date 10/4/2025 Time 00:00 October 2025 Su…" at bounding box center [490, 460] width 692 height 276
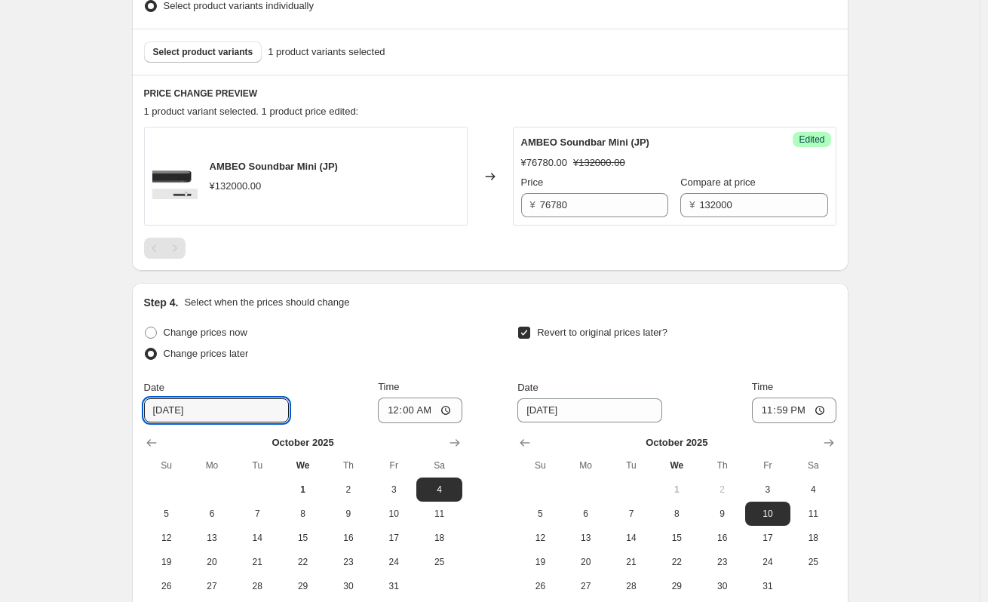
drag, startPoint x: 208, startPoint y: 409, endPoint x: 84, endPoint y: 416, distance: 124.7
click at [84, 416] on div "Ambeo Soundbar Mini - 76,780 - 4~[DATE] This page is ready Ambeo Soundbar Mini …" at bounding box center [490, 80] width 980 height 1366
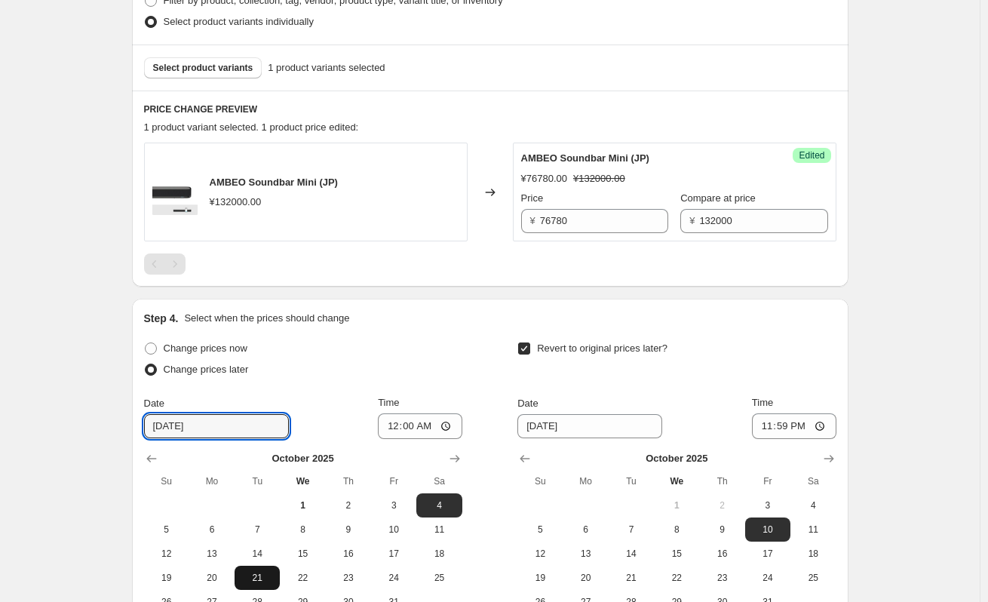
scroll to position [764, 0]
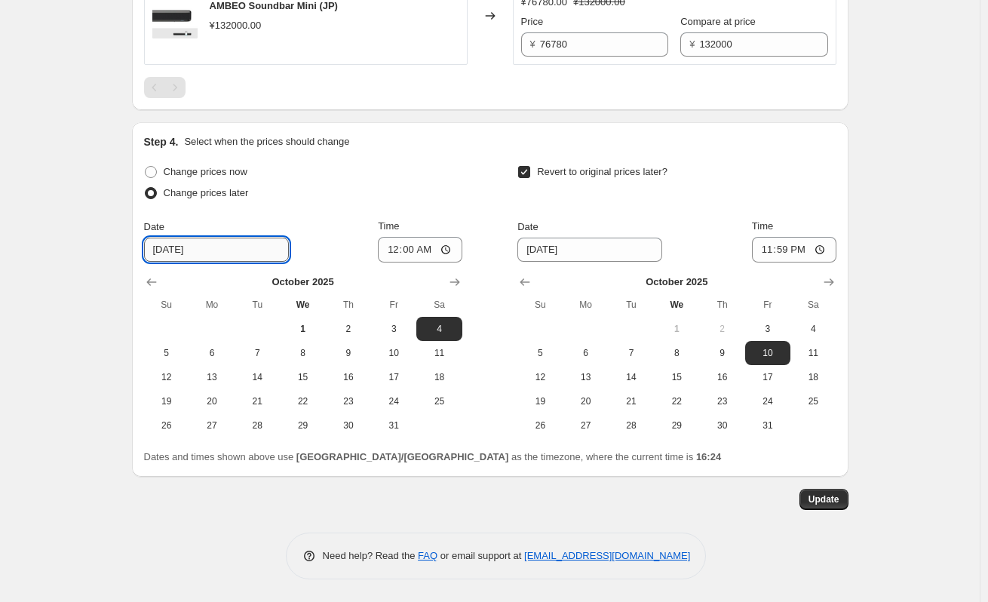
click at [247, 240] on input "[DATE]" at bounding box center [216, 250] width 145 height 24
click at [238, 243] on input "[DATE]" at bounding box center [216, 250] width 145 height 24
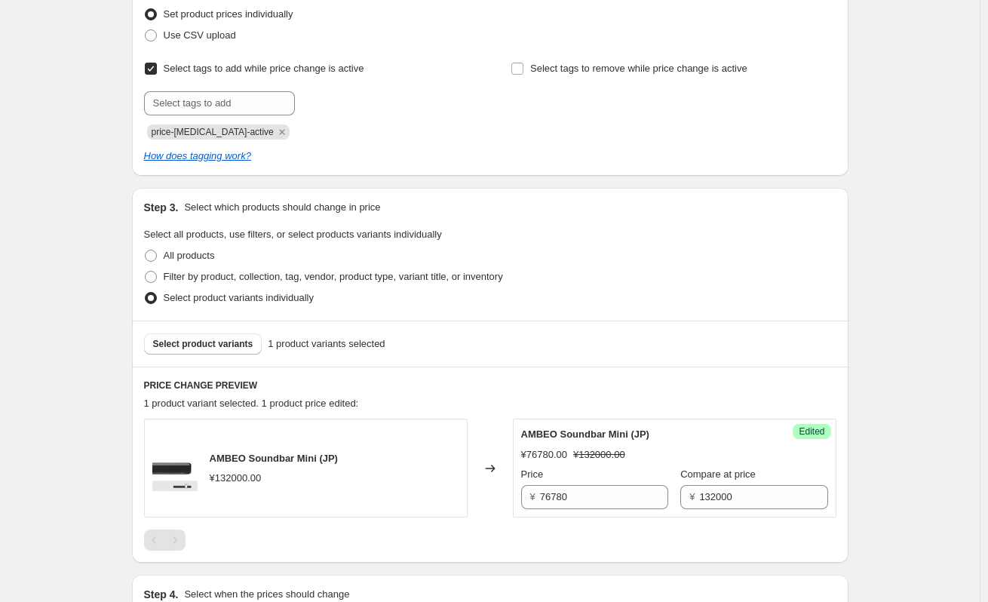
scroll to position [0, 0]
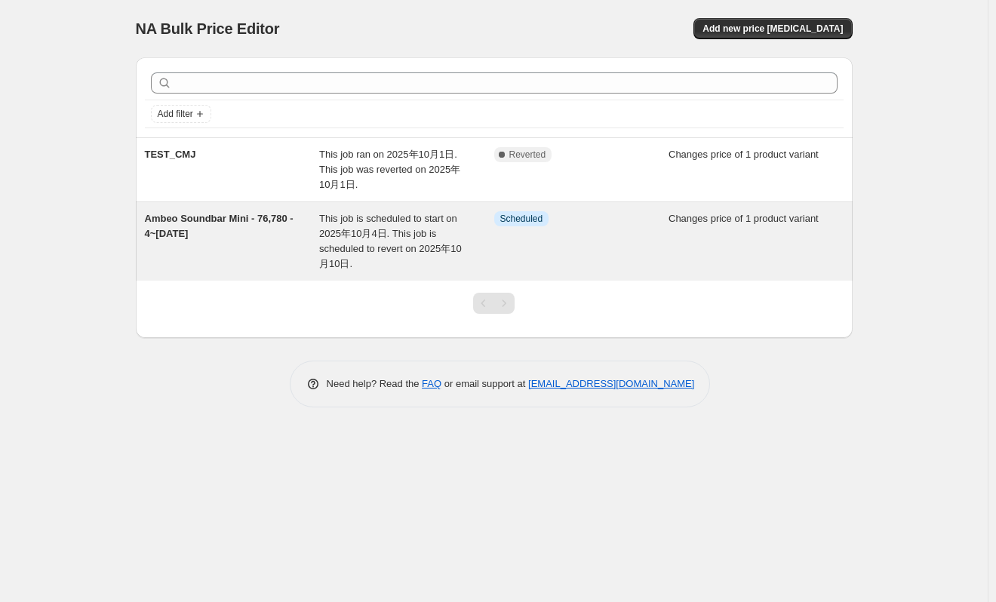
click at [493, 227] on div "This job is scheduled to start on 2025年10月4日. This job is scheduled to revert o…" at bounding box center [406, 241] width 175 height 60
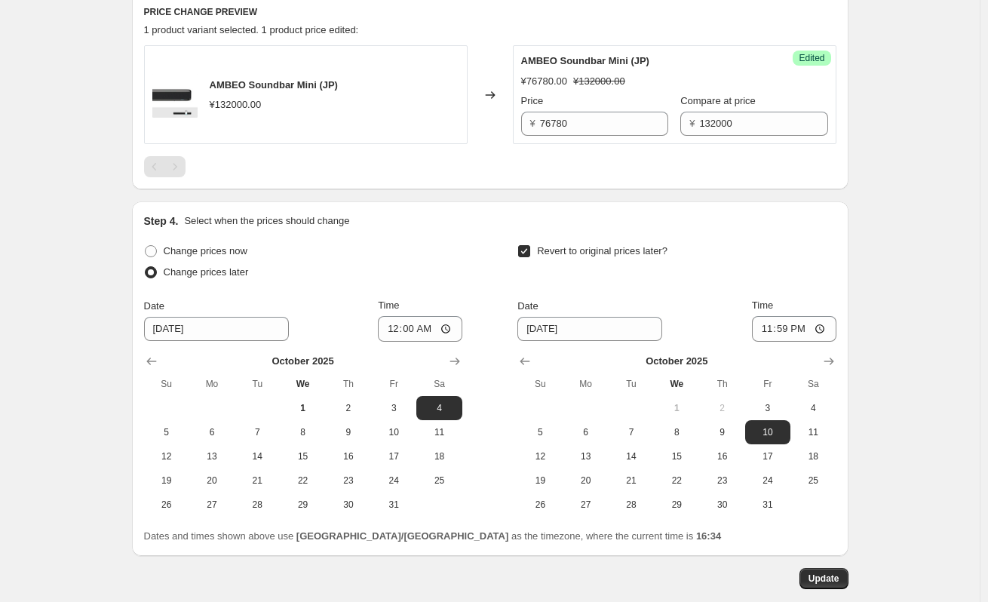
scroll to position [764, 0]
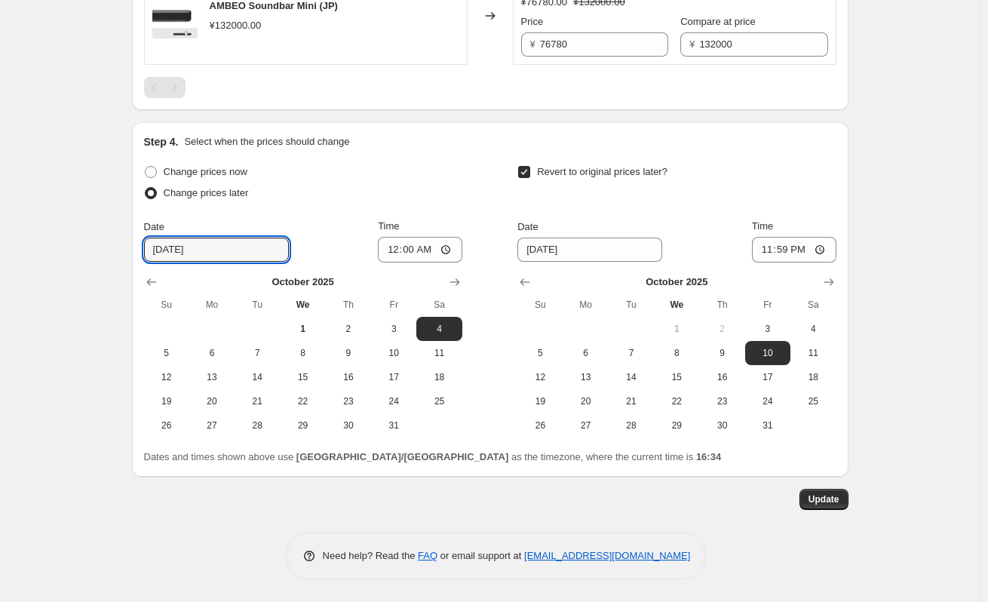
drag, startPoint x: 241, startPoint y: 243, endPoint x: 29, endPoint y: 269, distance: 212.8
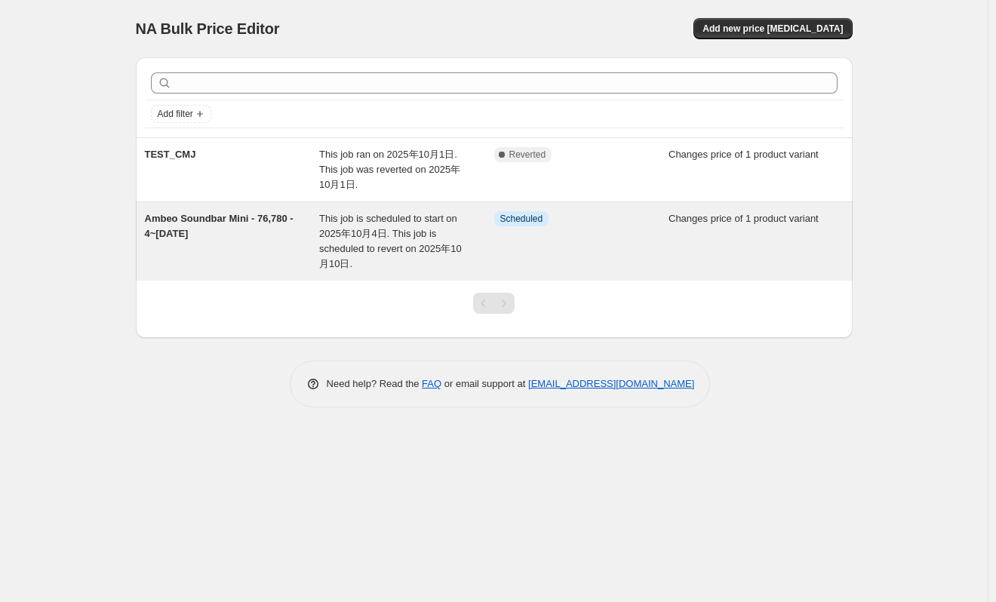
click at [207, 277] on div "Ambeo Soundbar Mini - 76,780 - 4~[DATE] This job is scheduled to start on 2025年…" at bounding box center [494, 241] width 717 height 78
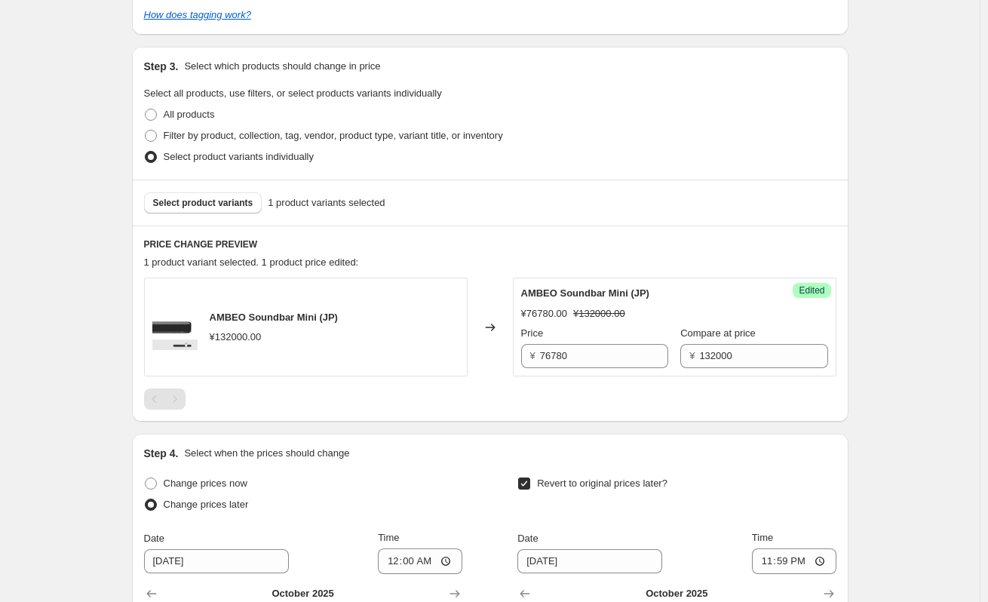
scroll to position [764, 0]
